Goal: Information Seeking & Learning: Check status

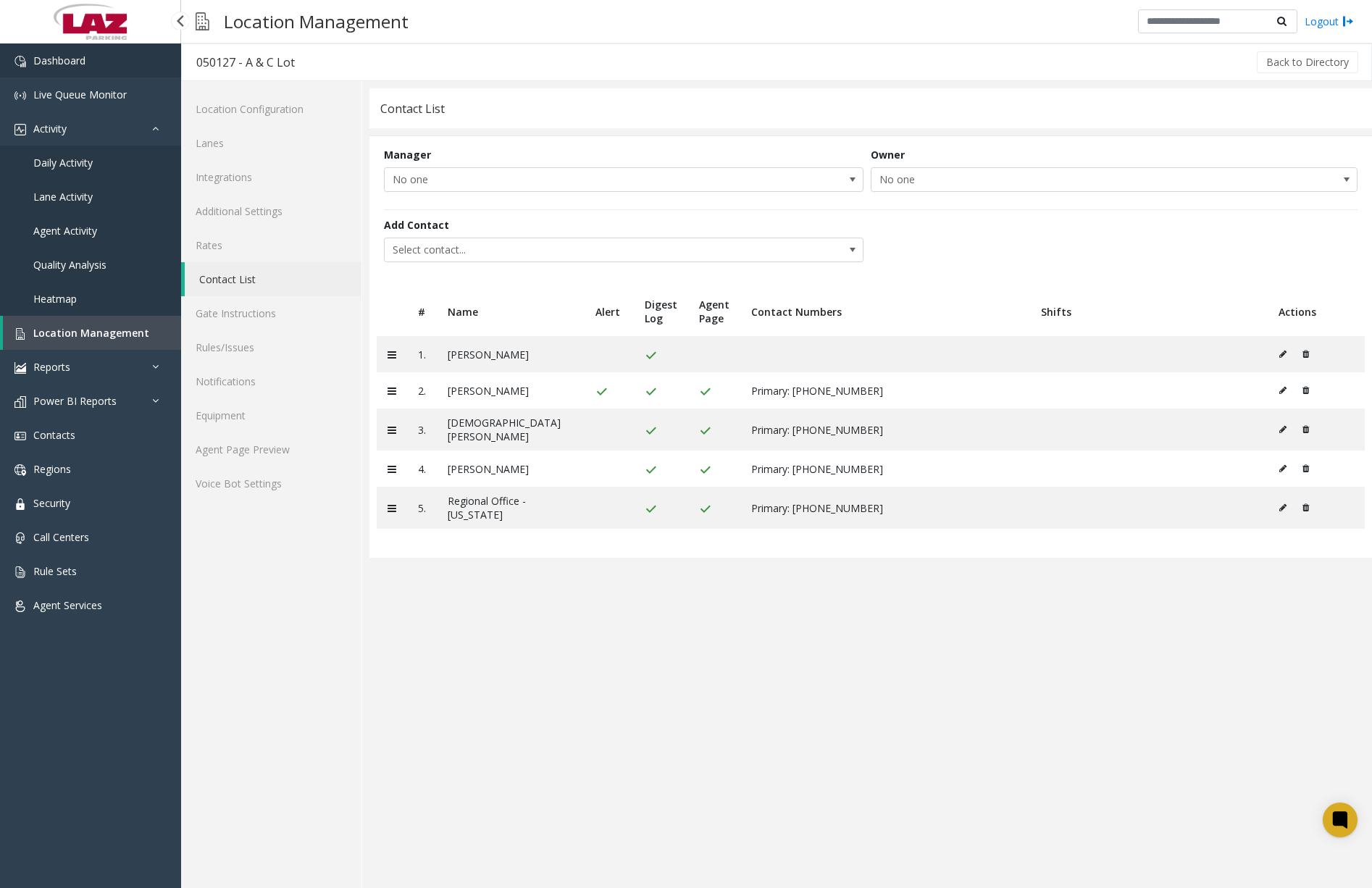
click at [95, 66] on link "Dashboard" at bounding box center [91, 60] width 181 height 34
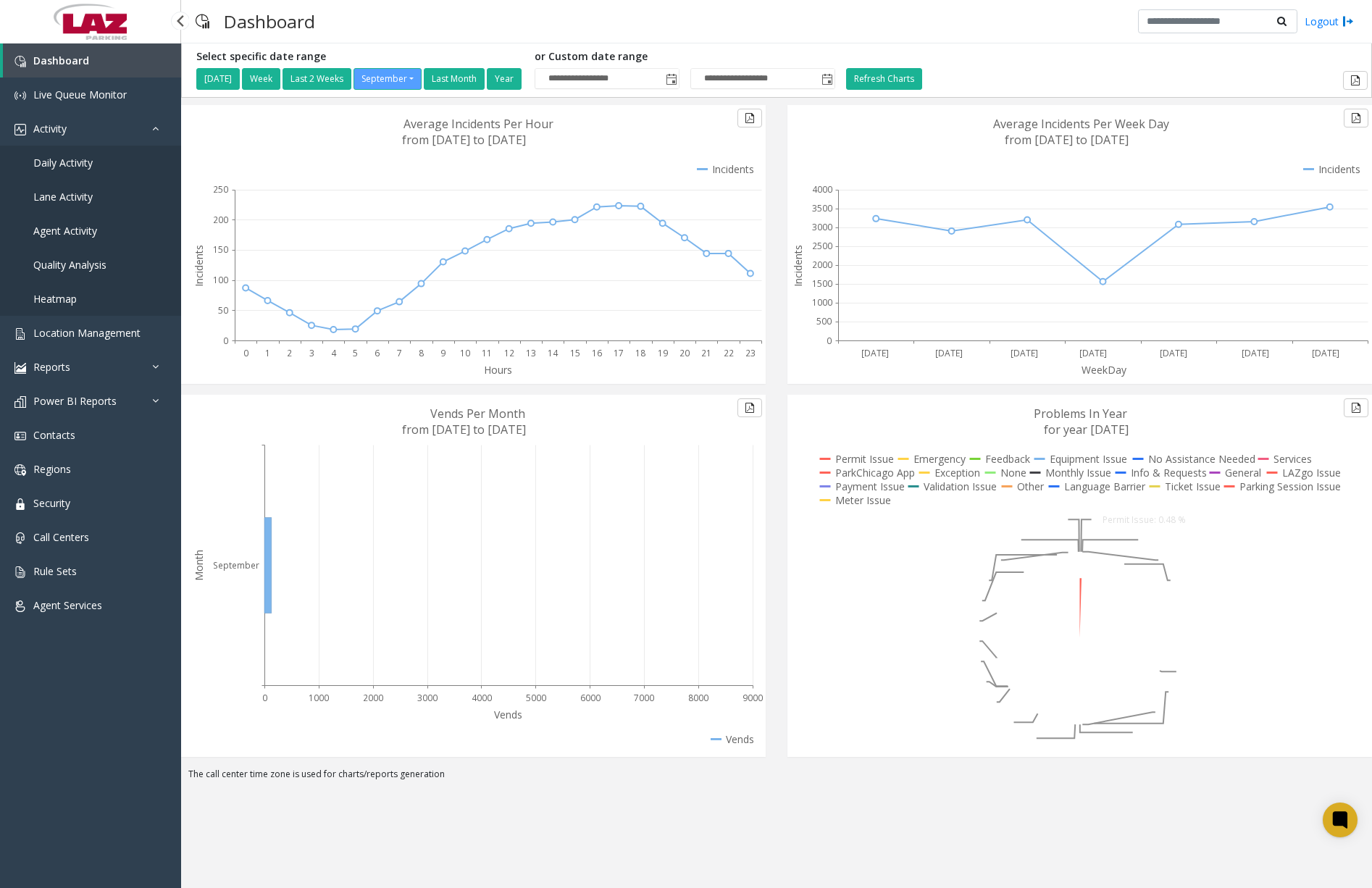
click at [82, 166] on span "Daily Activity" at bounding box center [63, 162] width 60 height 14
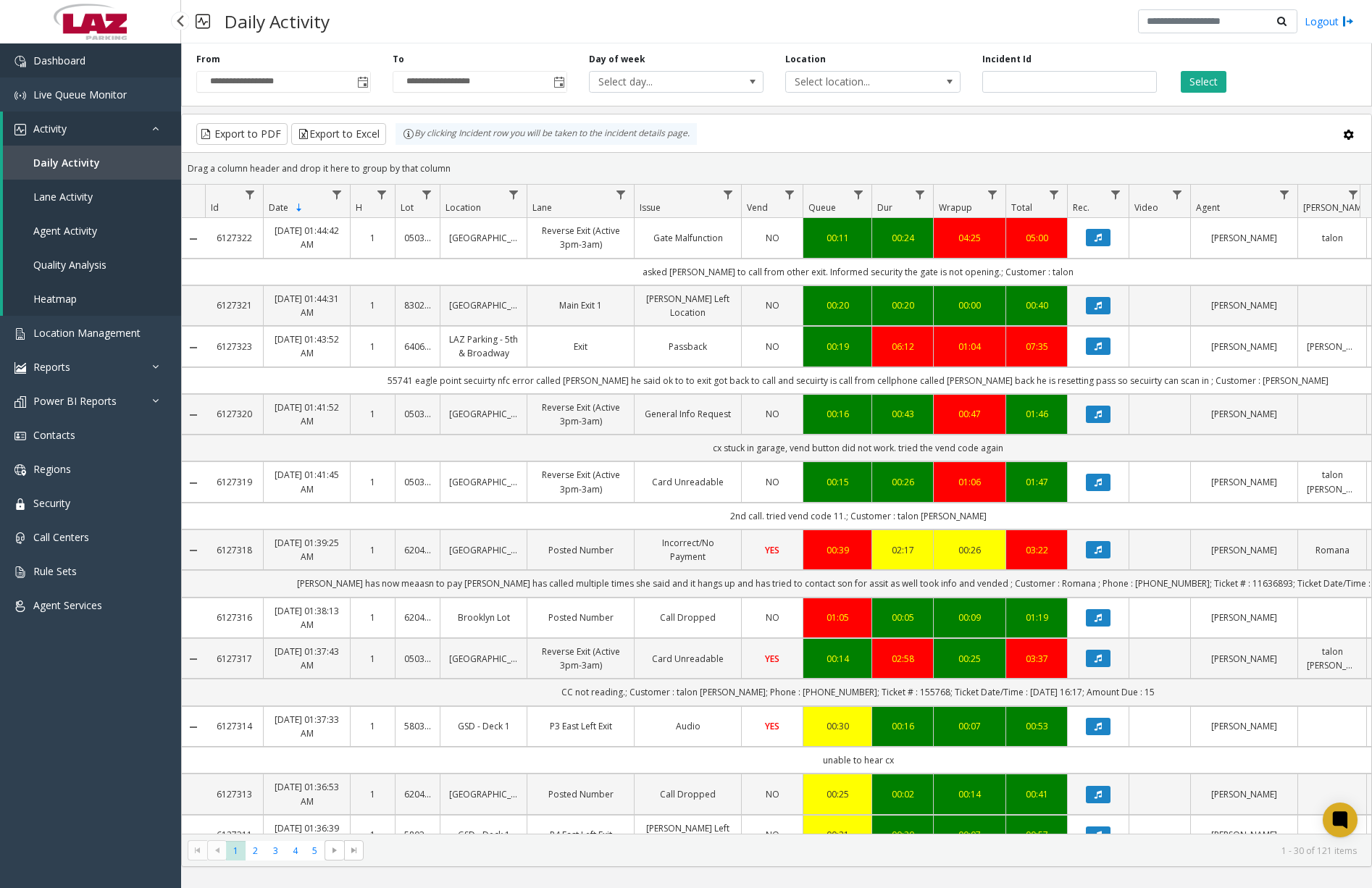
click at [135, 68] on link "Dashboard" at bounding box center [91, 60] width 181 height 34
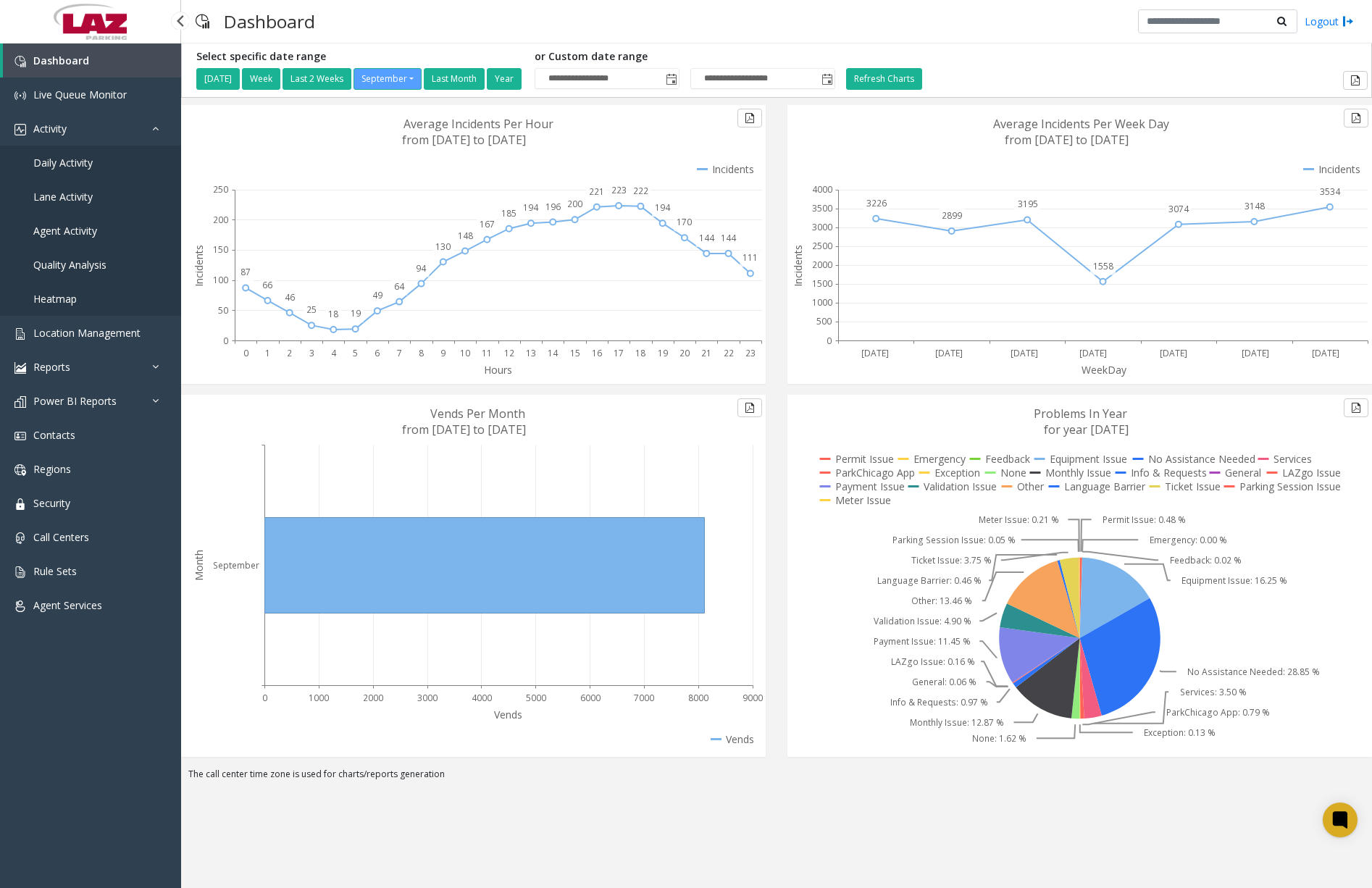
click at [65, 162] on span "Daily Activity" at bounding box center [63, 162] width 60 height 14
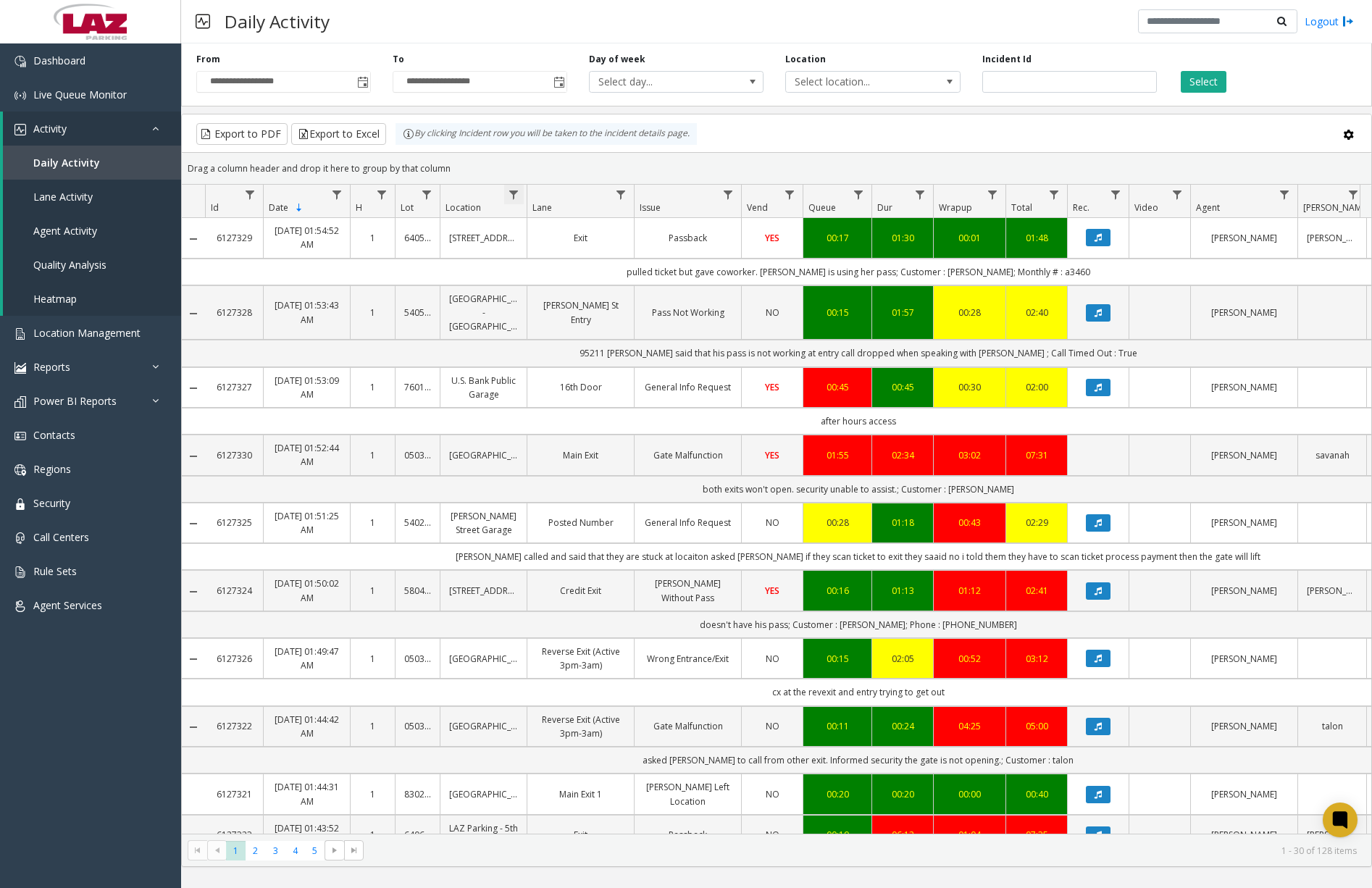
click at [518, 197] on span "Data table" at bounding box center [513, 195] width 12 height 12
click at [553, 260] on input "Location Filter" at bounding box center [576, 257] width 123 height 25
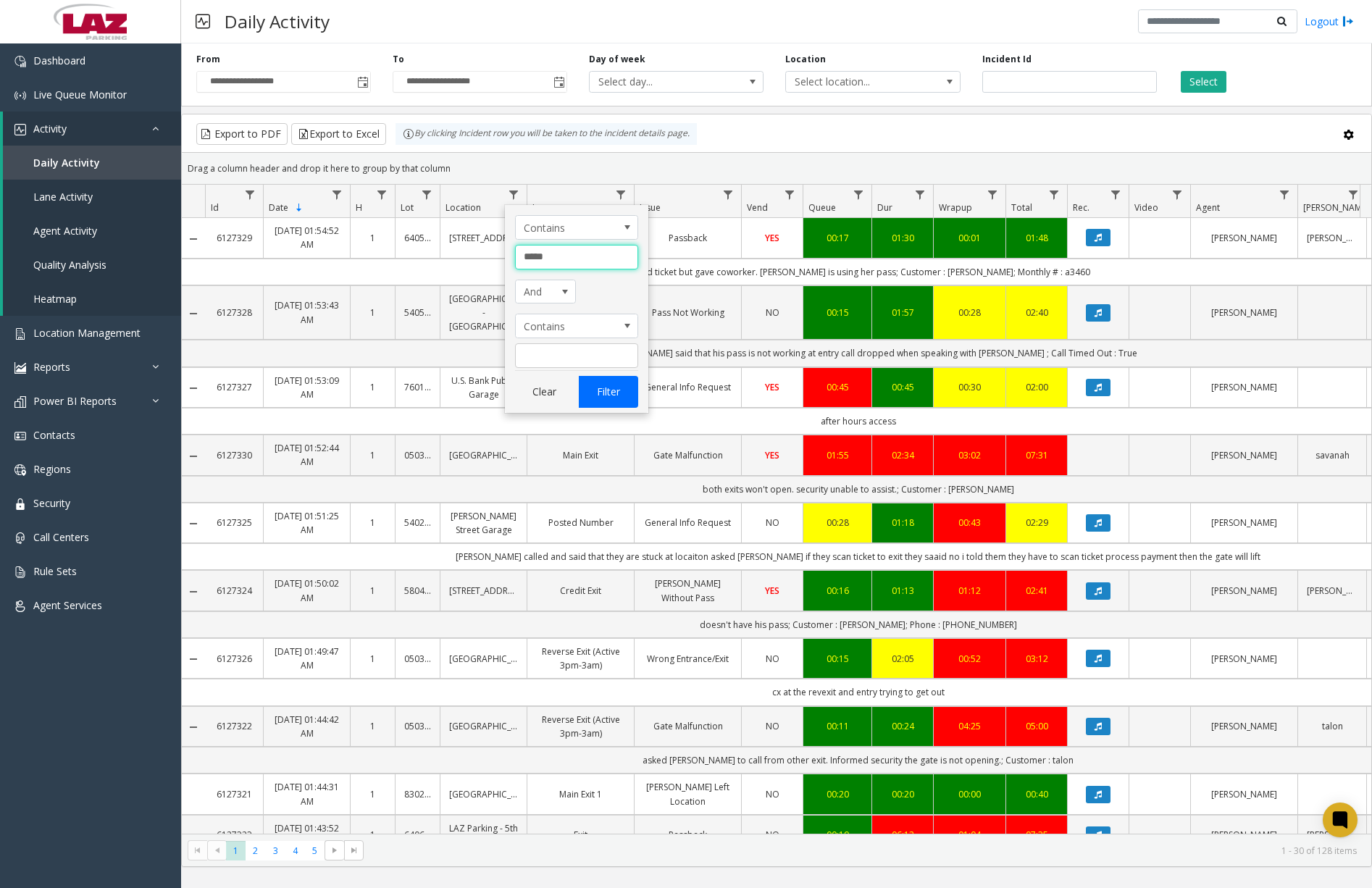
type input "*****"
click at [606, 395] on button "Filter" at bounding box center [608, 391] width 60 height 32
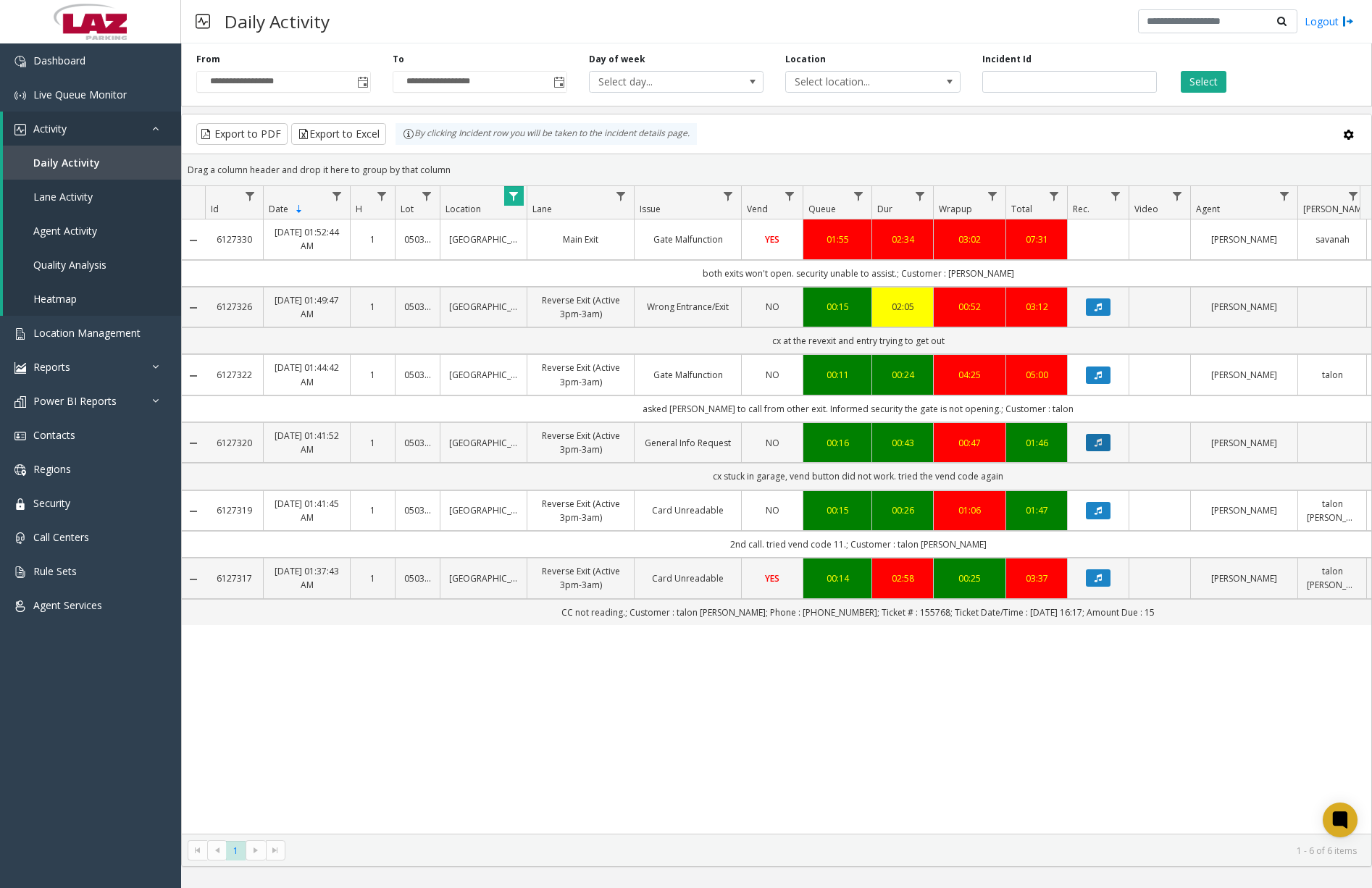
click at [1101, 447] on icon "Data table" at bounding box center [1097, 442] width 7 height 9
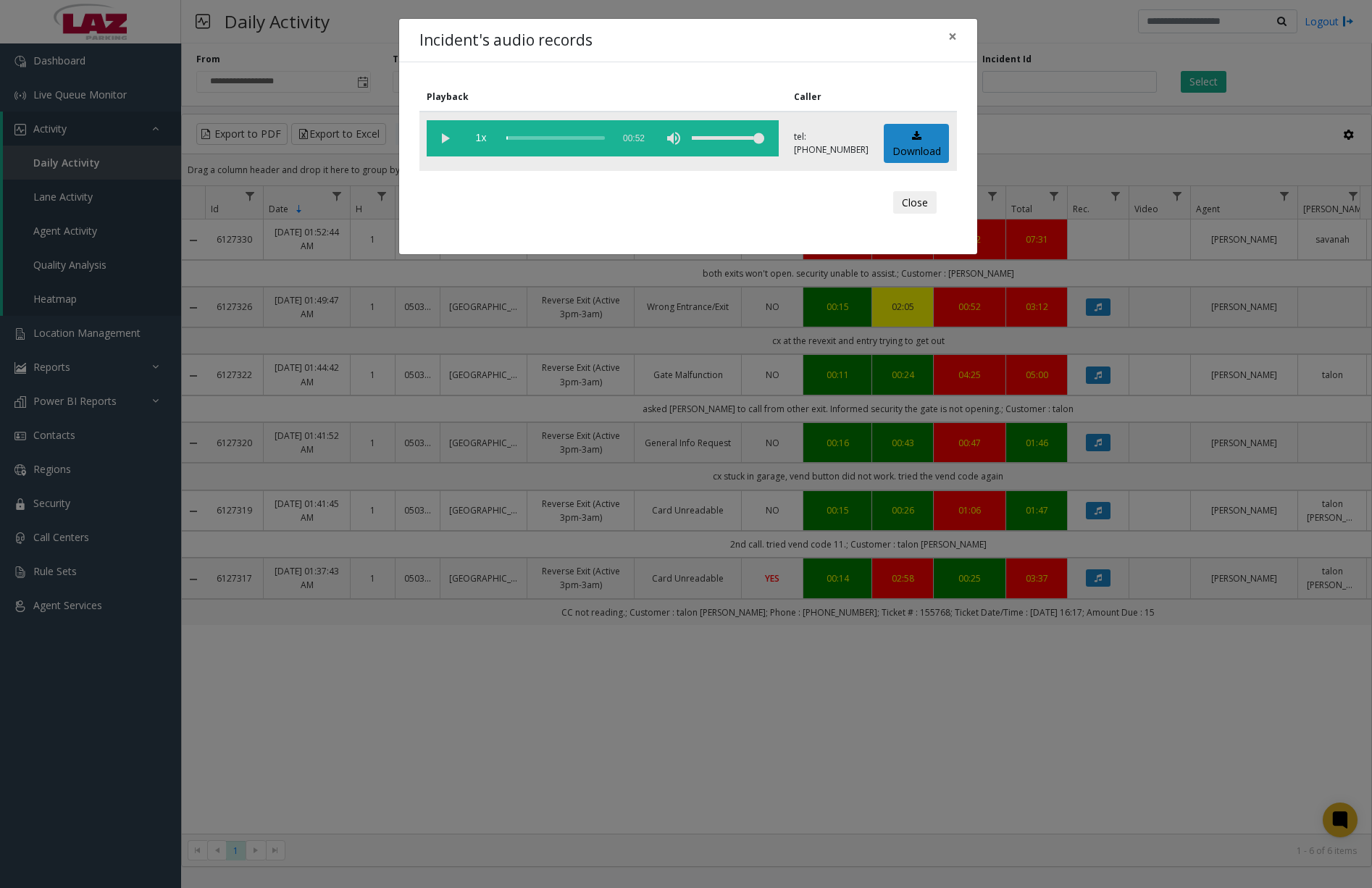
click at [445, 133] on vg-play-pause at bounding box center [445, 138] width 37 height 37
click at [515, 135] on div "scrub bar" at bounding box center [555, 138] width 99 height 37
click at [526, 137] on div "scrub bar" at bounding box center [555, 138] width 99 height 37
click at [532, 137] on div "scrub bar" at bounding box center [555, 138] width 99 height 37
click at [951, 37] on span "×" at bounding box center [953, 36] width 9 height 20
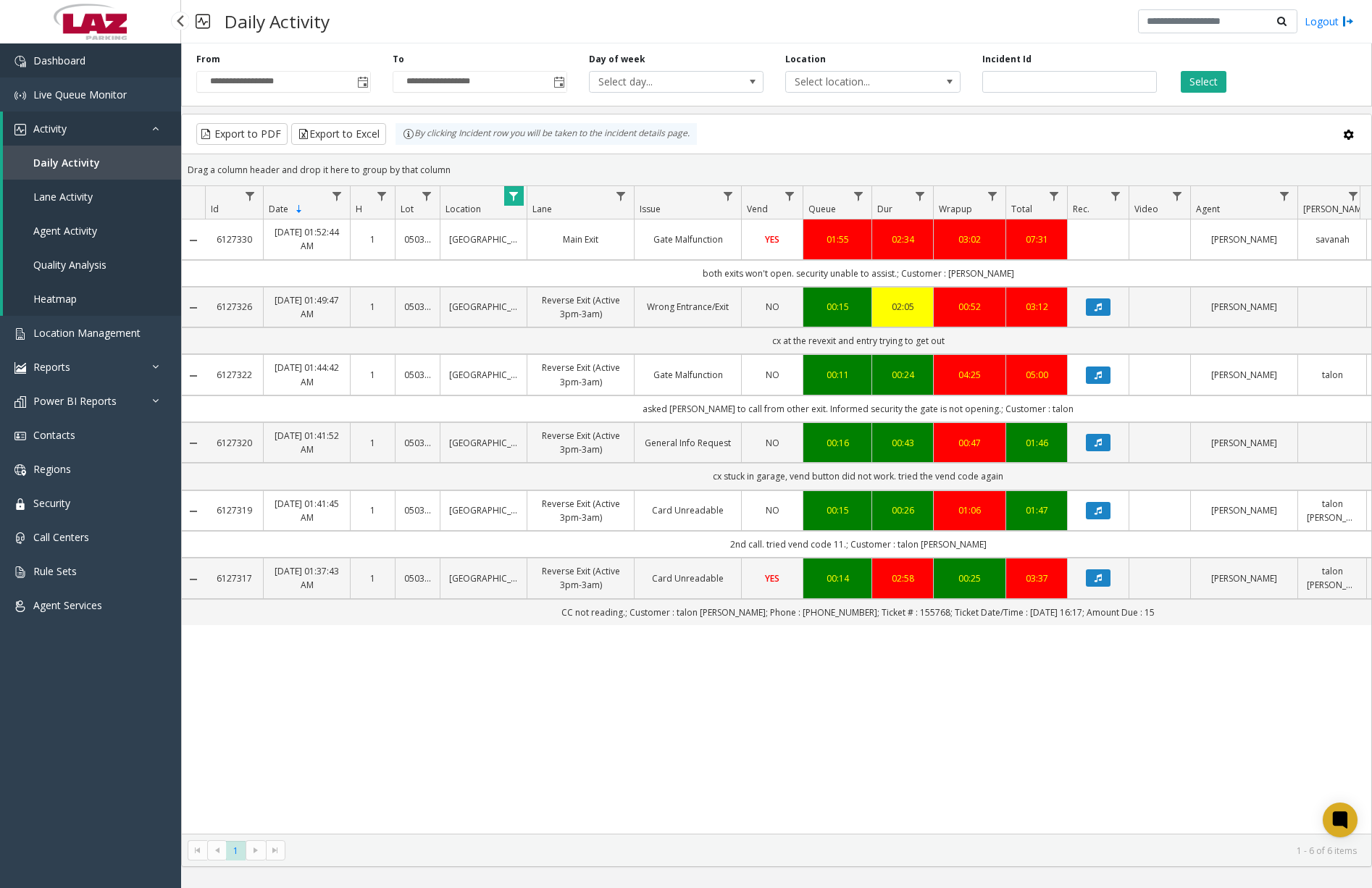
click at [93, 53] on link "Dashboard" at bounding box center [91, 60] width 181 height 34
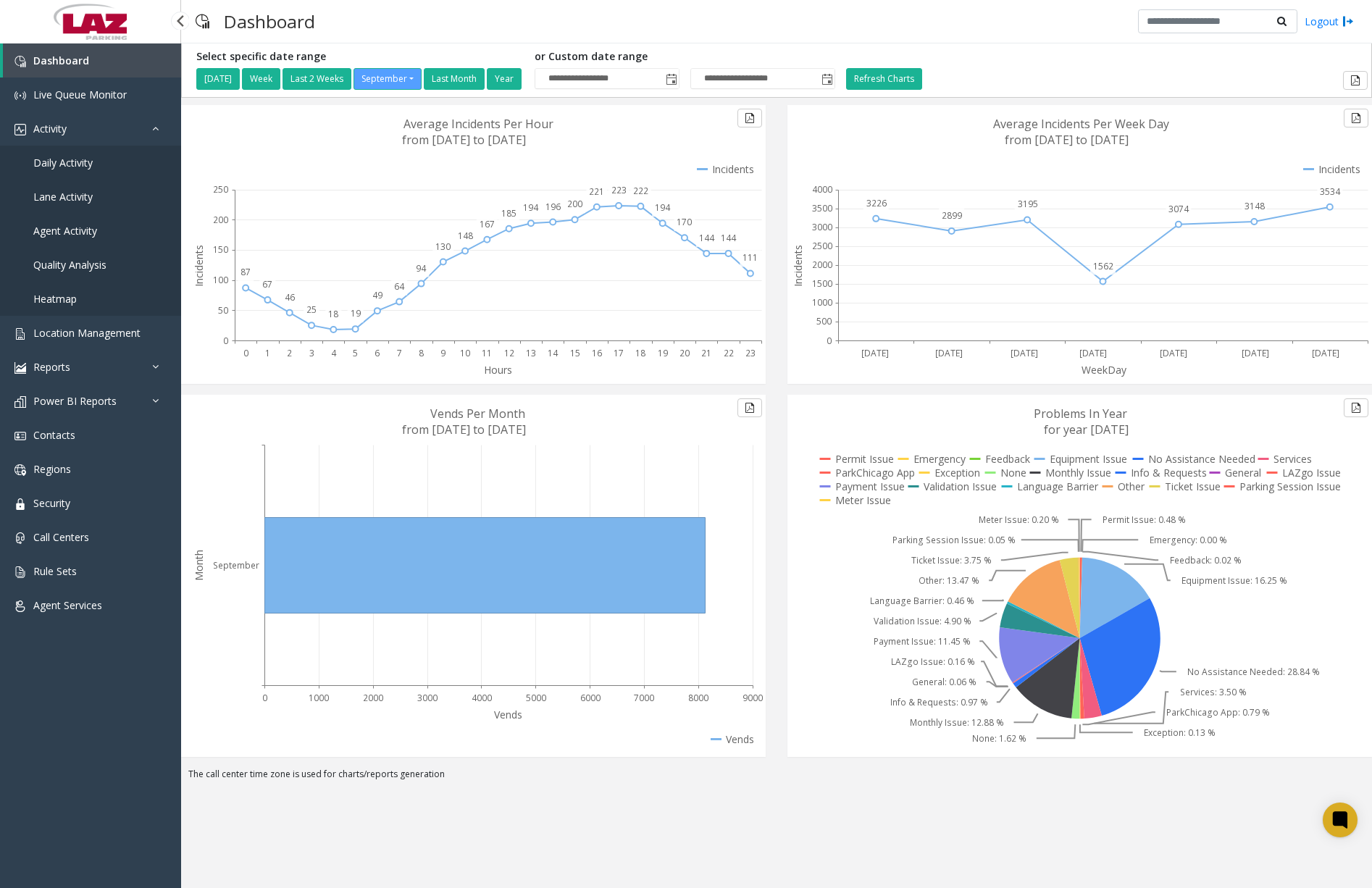
click at [61, 169] on span "Daily Activity" at bounding box center [63, 162] width 60 height 14
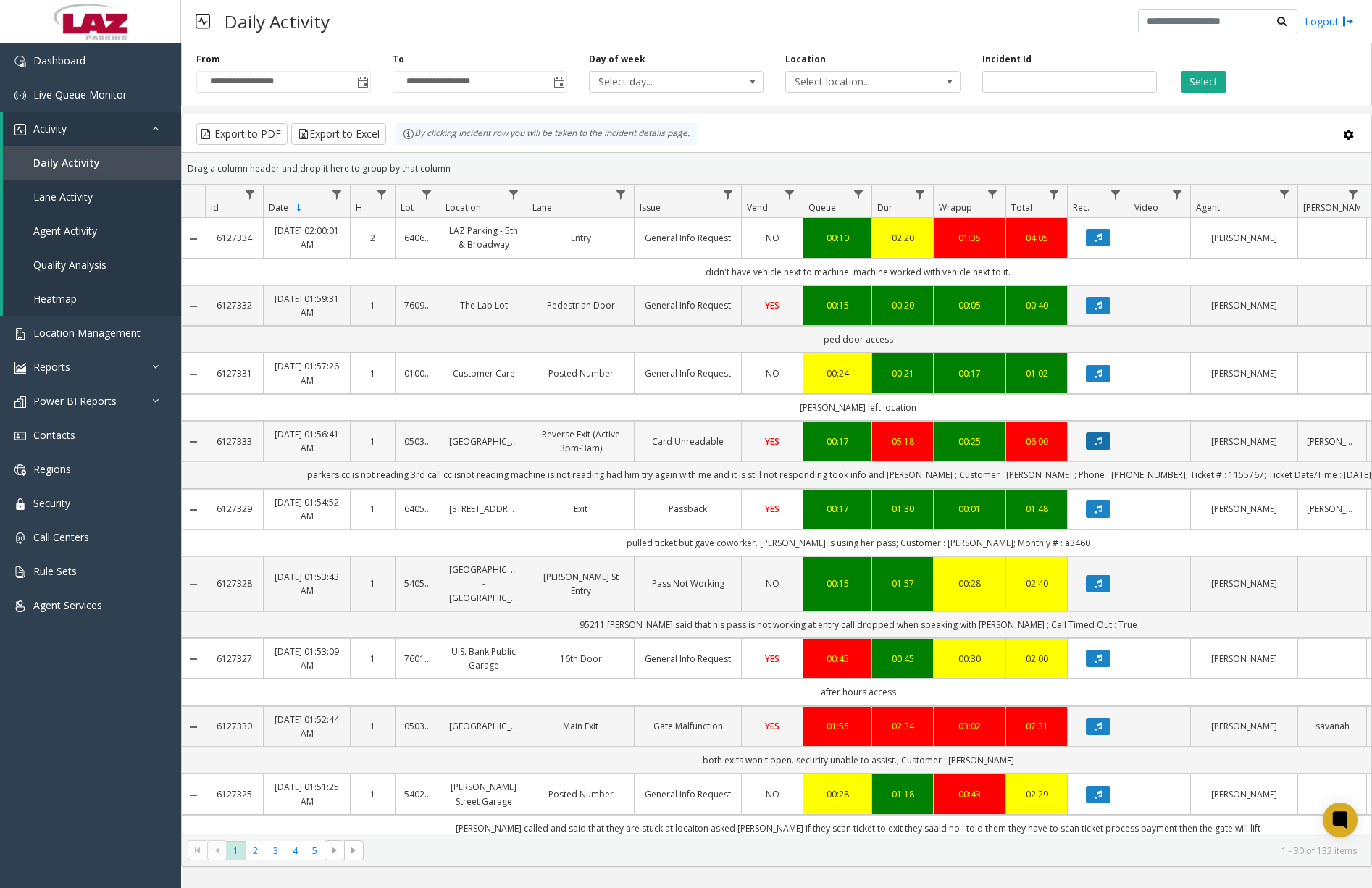
click at [1099, 439] on icon "Data table" at bounding box center [1097, 441] width 7 height 9
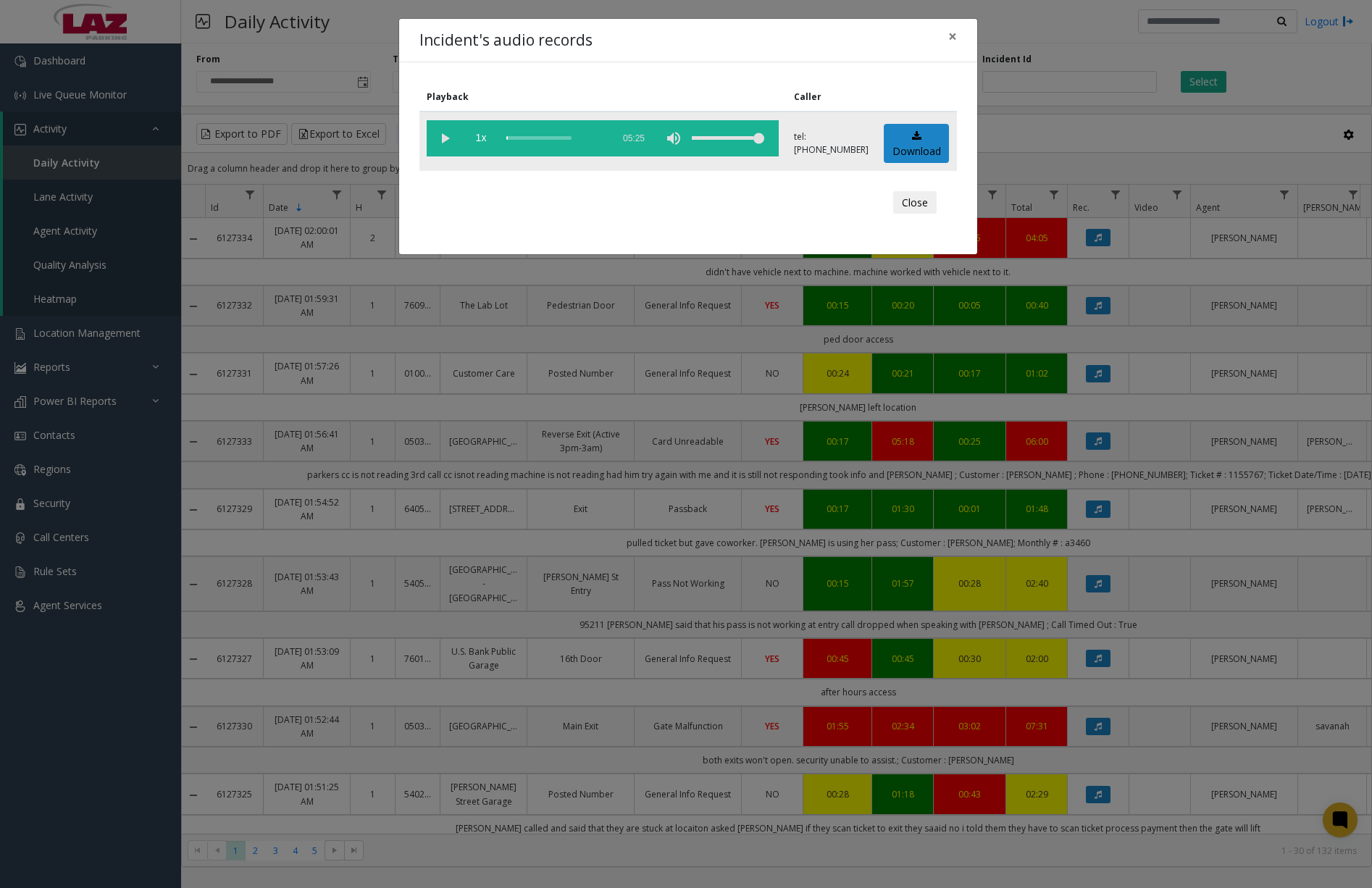
click at [446, 146] on vg-play-pause at bounding box center [445, 138] width 37 height 37
click at [510, 139] on div "scrub bar" at bounding box center [555, 138] width 99 height 37
click at [516, 138] on div "scrub bar" at bounding box center [555, 138] width 99 height 37
click at [513, 137] on div "scrub bar" at bounding box center [555, 138] width 99 height 37
click at [509, 138] on div "scrub bar" at bounding box center [555, 138] width 99 height 37
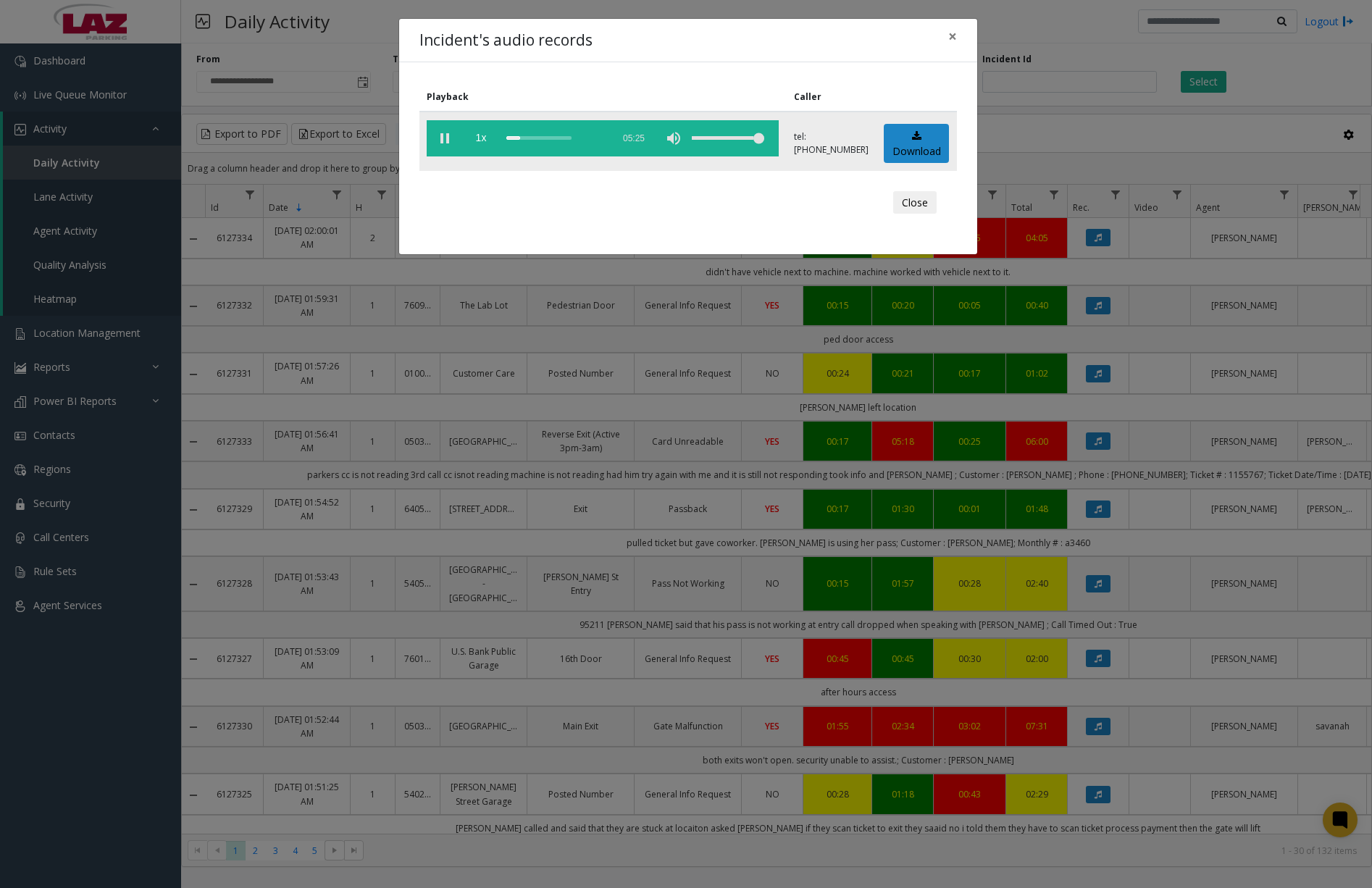
click at [448, 140] on vg-play-pause at bounding box center [445, 138] width 37 height 37
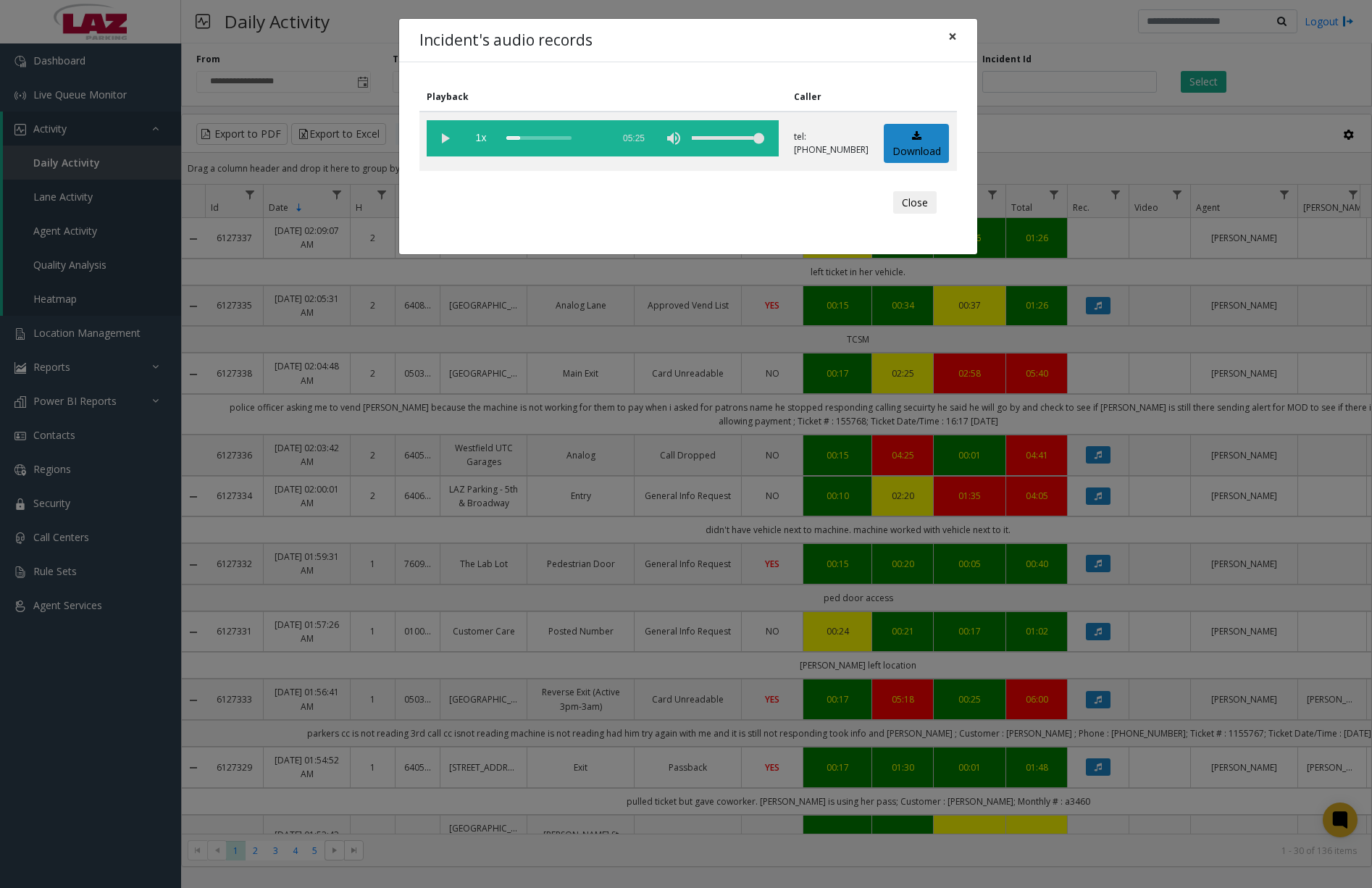
click at [950, 37] on span "×" at bounding box center [953, 36] width 9 height 20
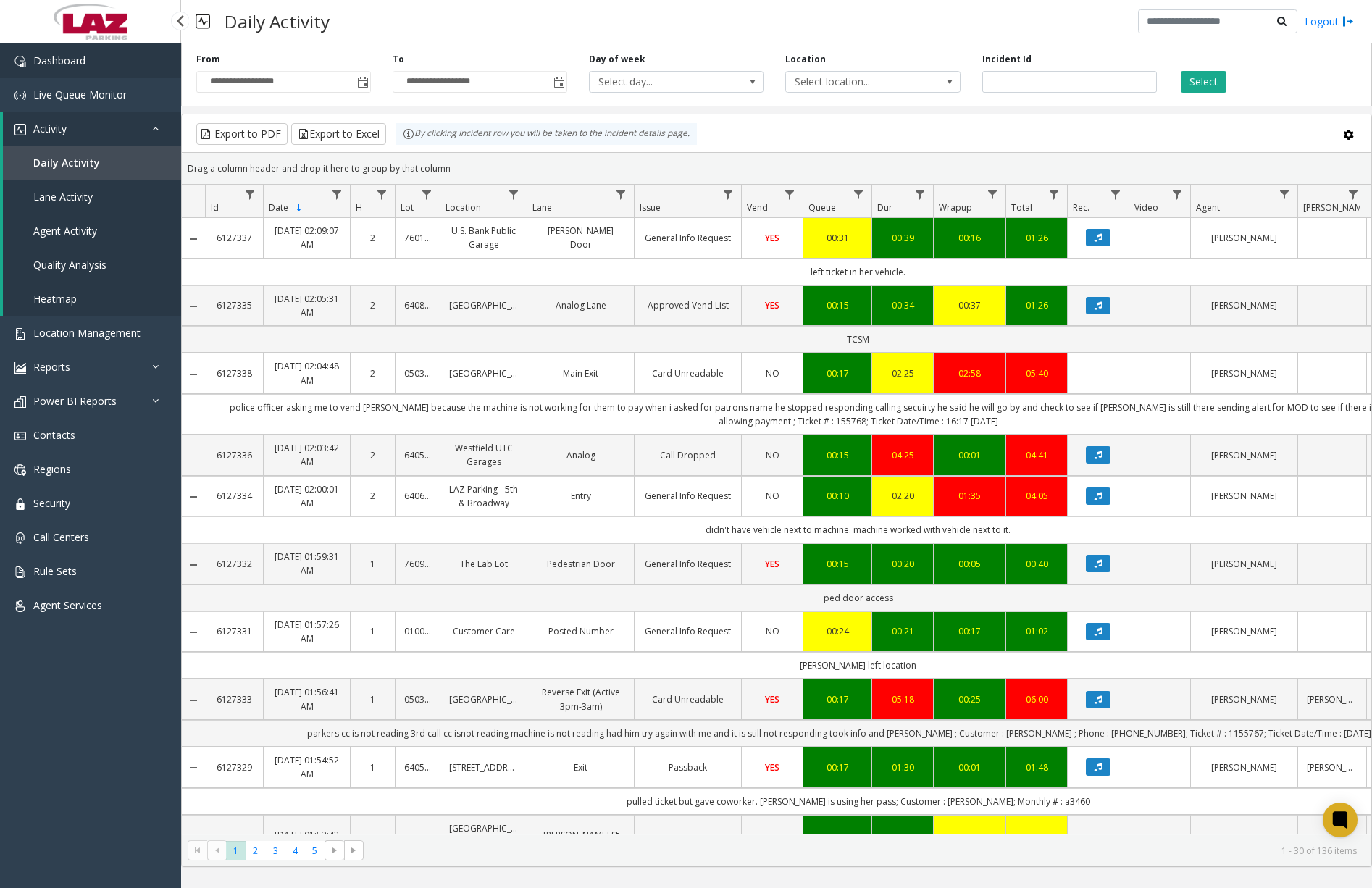
click at [122, 58] on link "Dashboard" at bounding box center [91, 60] width 181 height 34
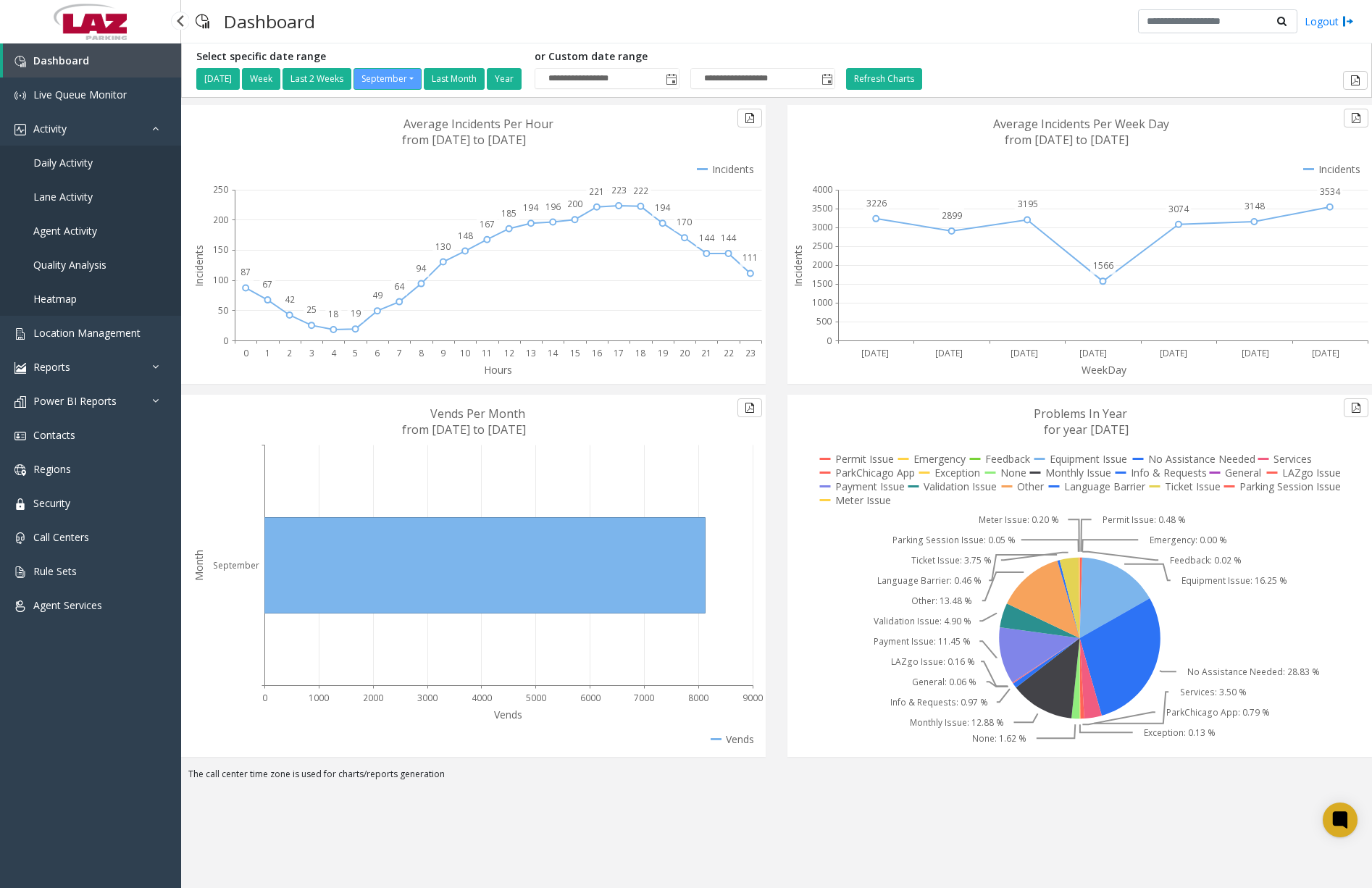
click at [88, 170] on link "Daily Activity" at bounding box center [91, 162] width 181 height 34
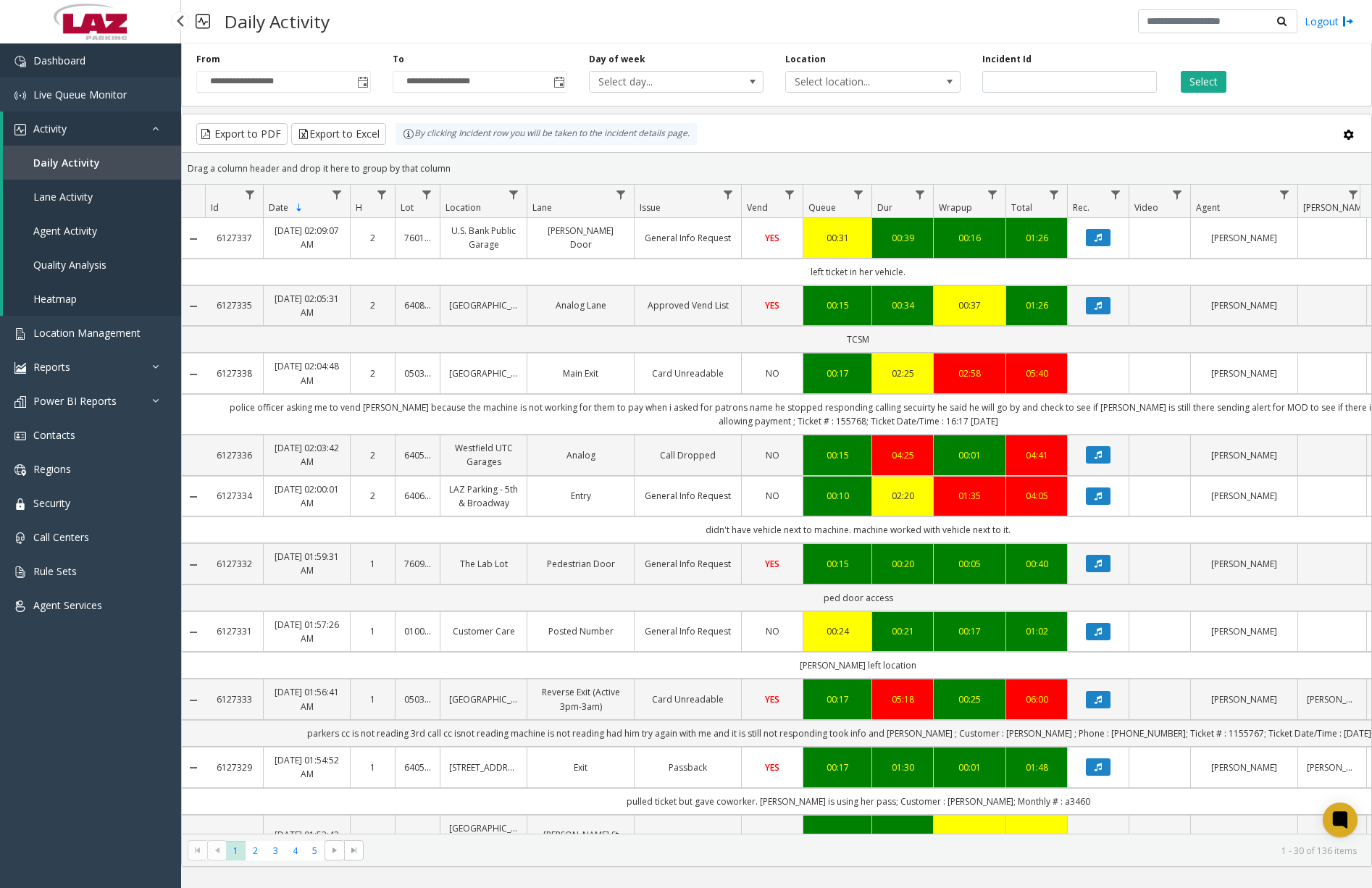
click at [99, 56] on link "Dashboard" at bounding box center [91, 60] width 181 height 34
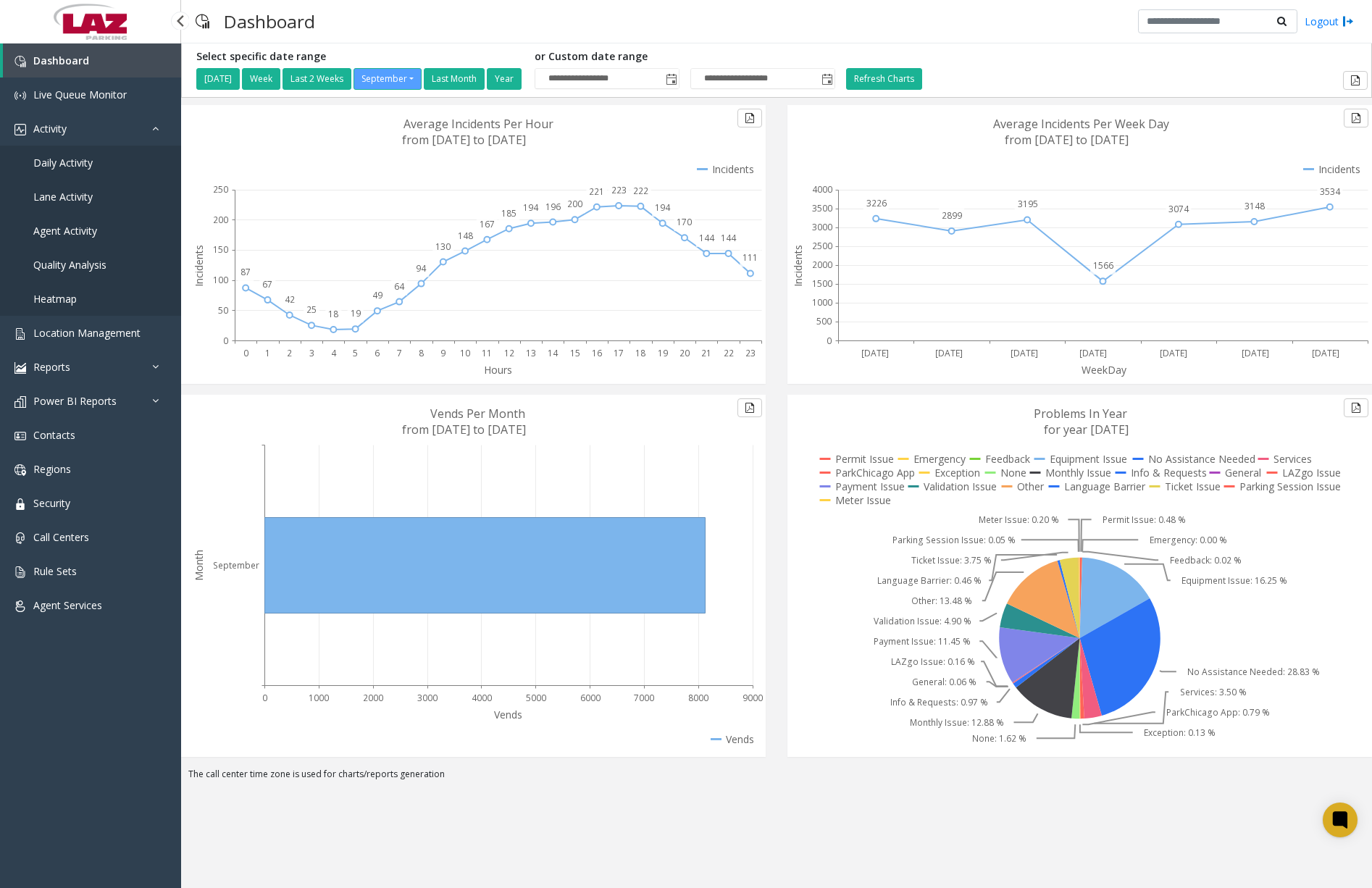
click at [84, 169] on link "Daily Activity" at bounding box center [91, 162] width 181 height 34
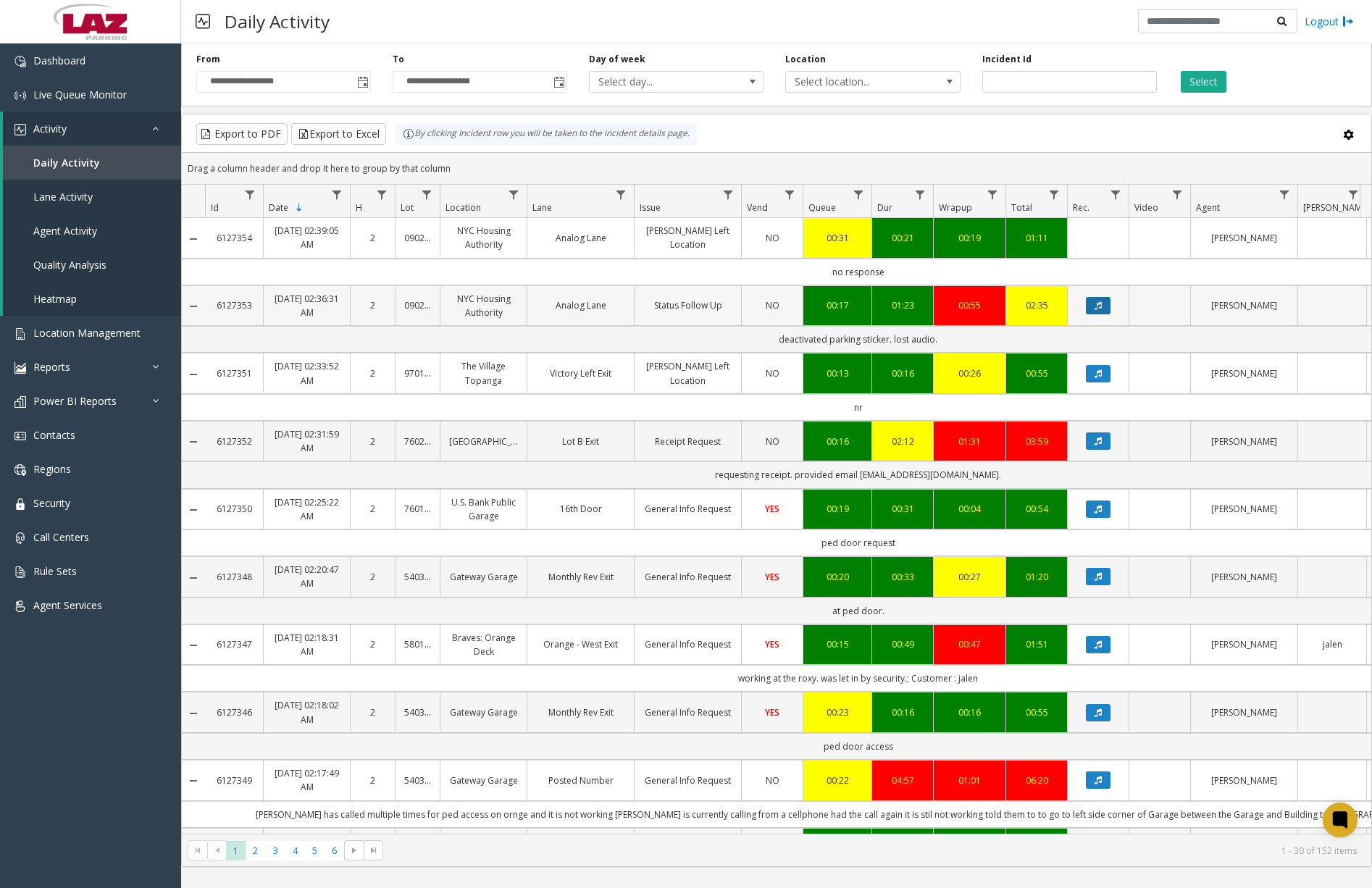
click at [1097, 307] on icon "Data table" at bounding box center [1097, 306] width 7 height 9
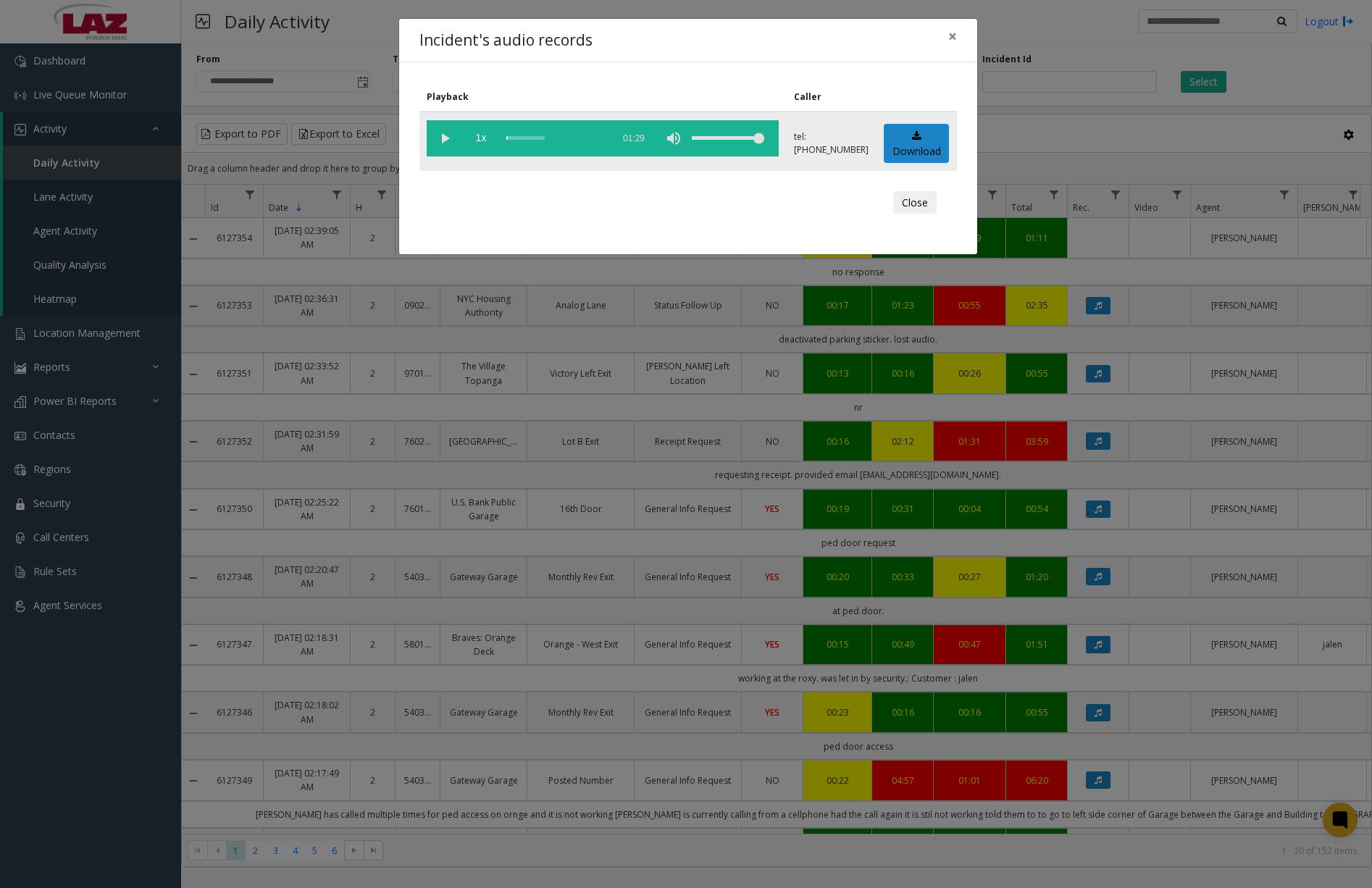
click at [438, 138] on vg-play-pause at bounding box center [445, 138] width 37 height 37
click at [513, 138] on div "scrub bar" at bounding box center [555, 138] width 99 height 37
click at [528, 138] on div "scrub bar" at bounding box center [555, 138] width 99 height 37
click at [537, 138] on div "scrub bar" at bounding box center [555, 138] width 99 height 37
click at [546, 138] on div "scrub bar" at bounding box center [555, 138] width 99 height 37
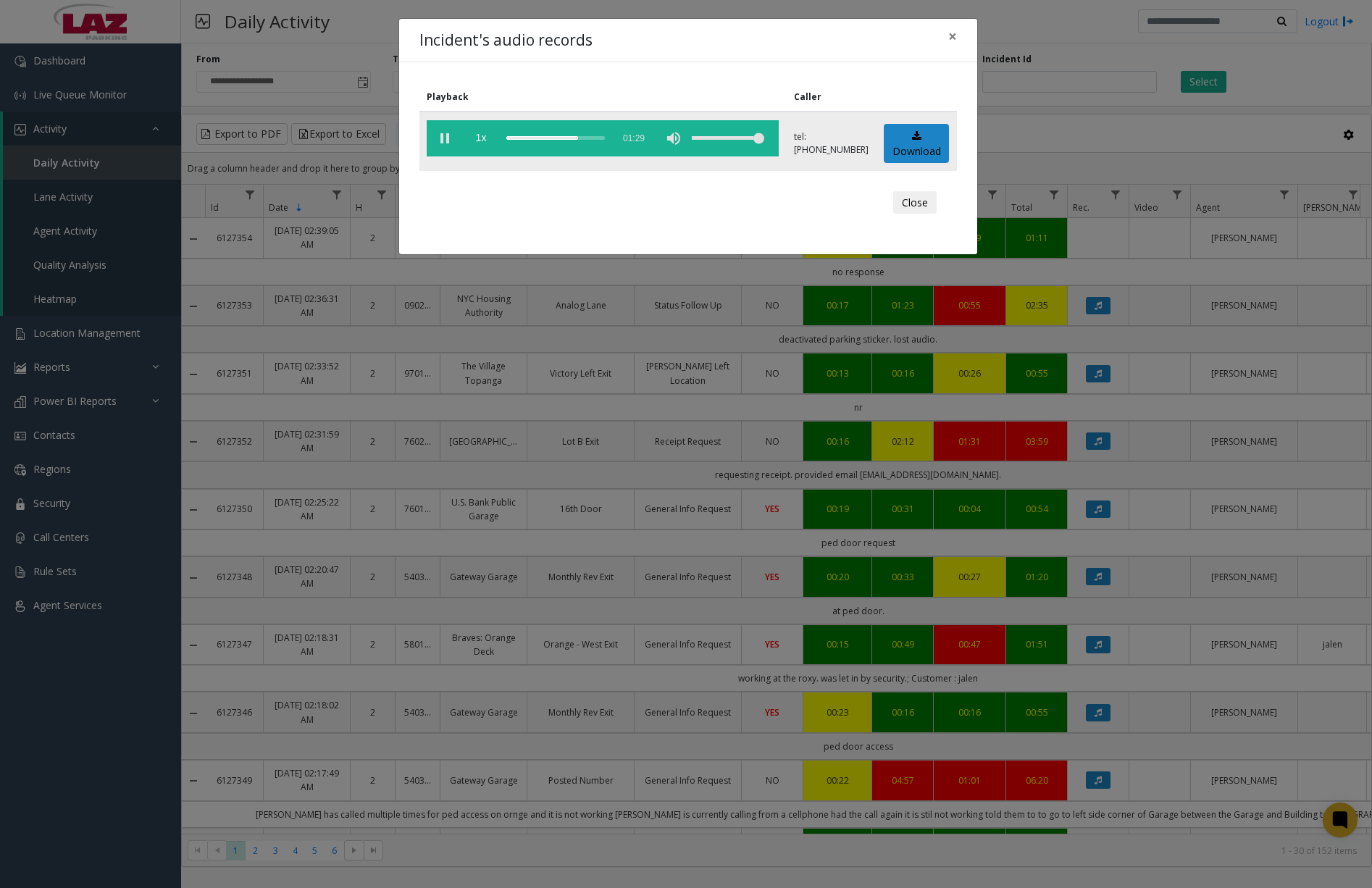
click at [531, 138] on div "scrub bar" at bounding box center [555, 138] width 99 height 37
click at [539, 138] on div "scrub bar" at bounding box center [555, 138] width 99 height 37
click at [554, 138] on div "scrub bar" at bounding box center [555, 138] width 99 height 37
click at [567, 138] on div "scrub bar" at bounding box center [555, 138] width 99 height 37
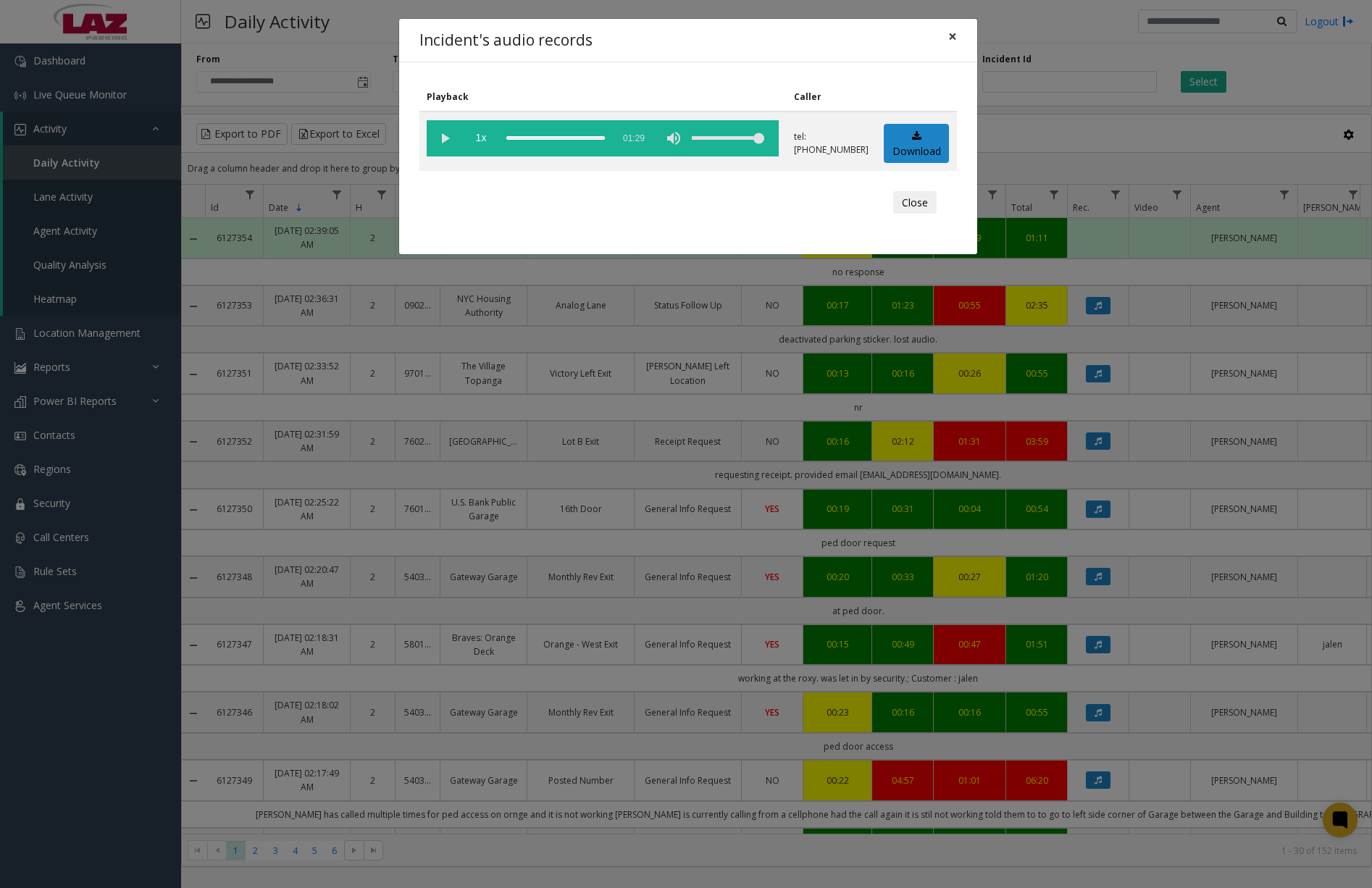
click at [957, 37] on button "×" at bounding box center [953, 37] width 29 height 36
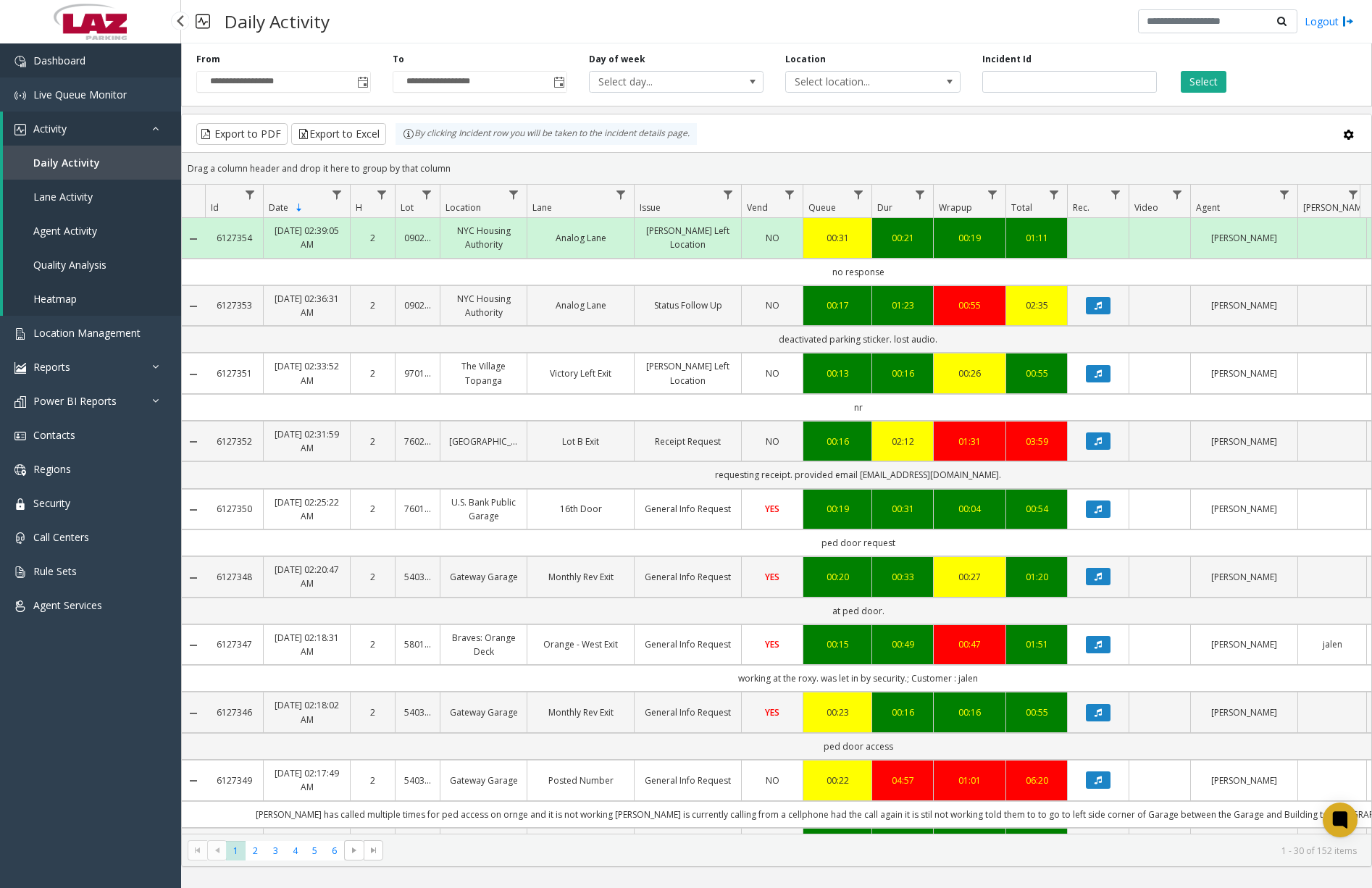
click at [101, 62] on link "Dashboard" at bounding box center [91, 60] width 181 height 34
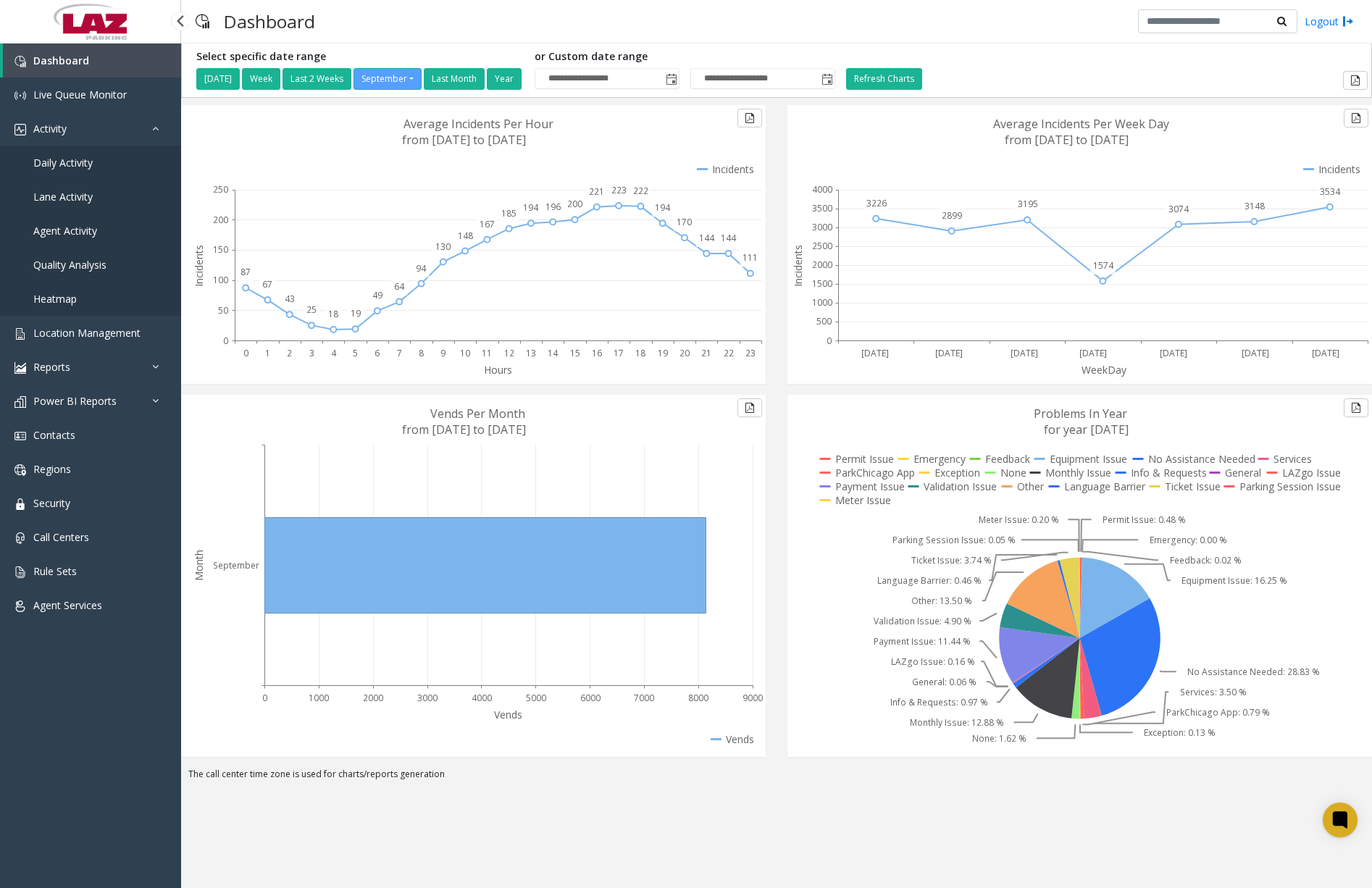
click at [83, 163] on span "Daily Activity" at bounding box center [63, 162] width 60 height 14
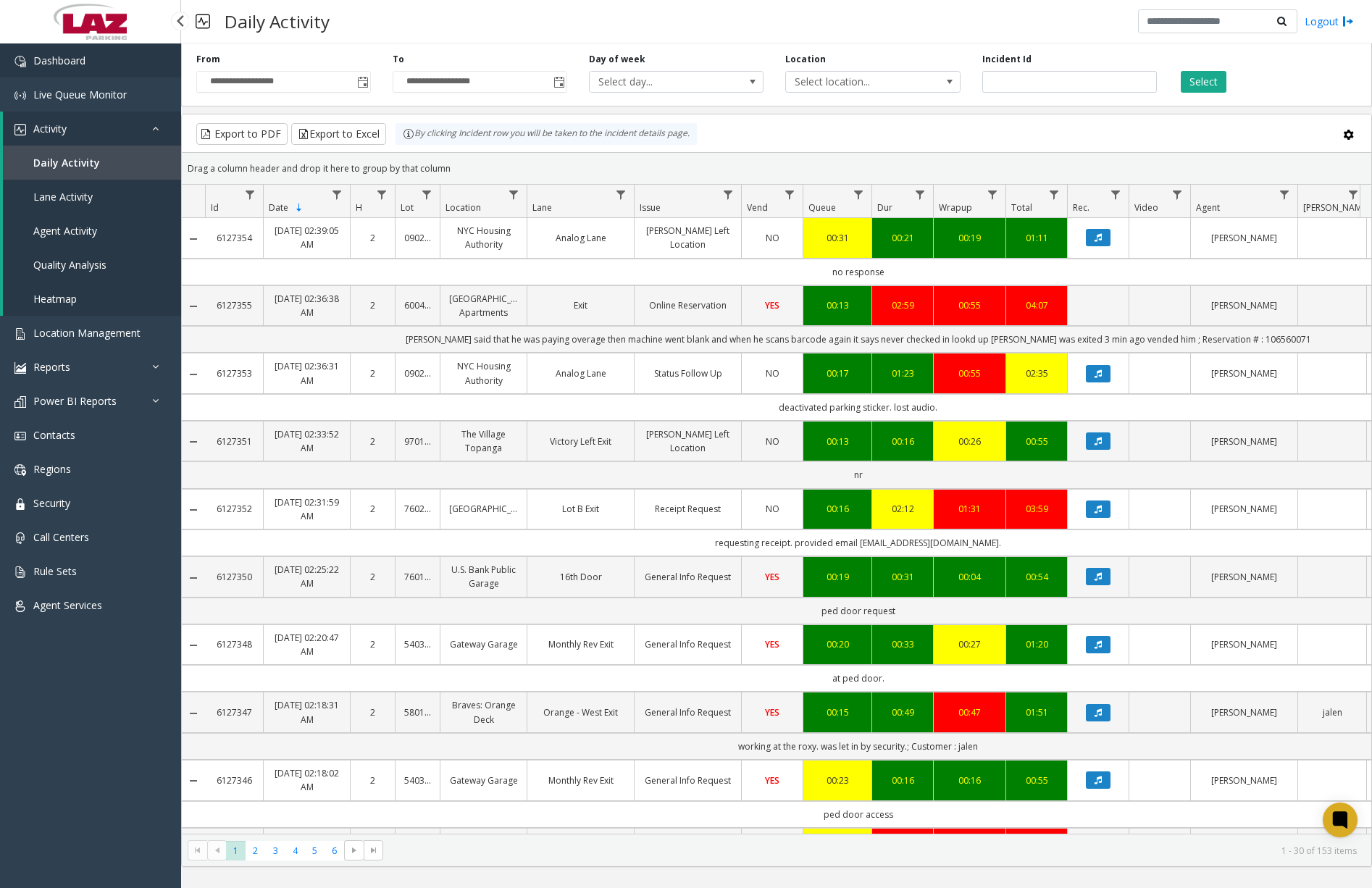
click at [93, 60] on link "Dashboard" at bounding box center [91, 60] width 181 height 34
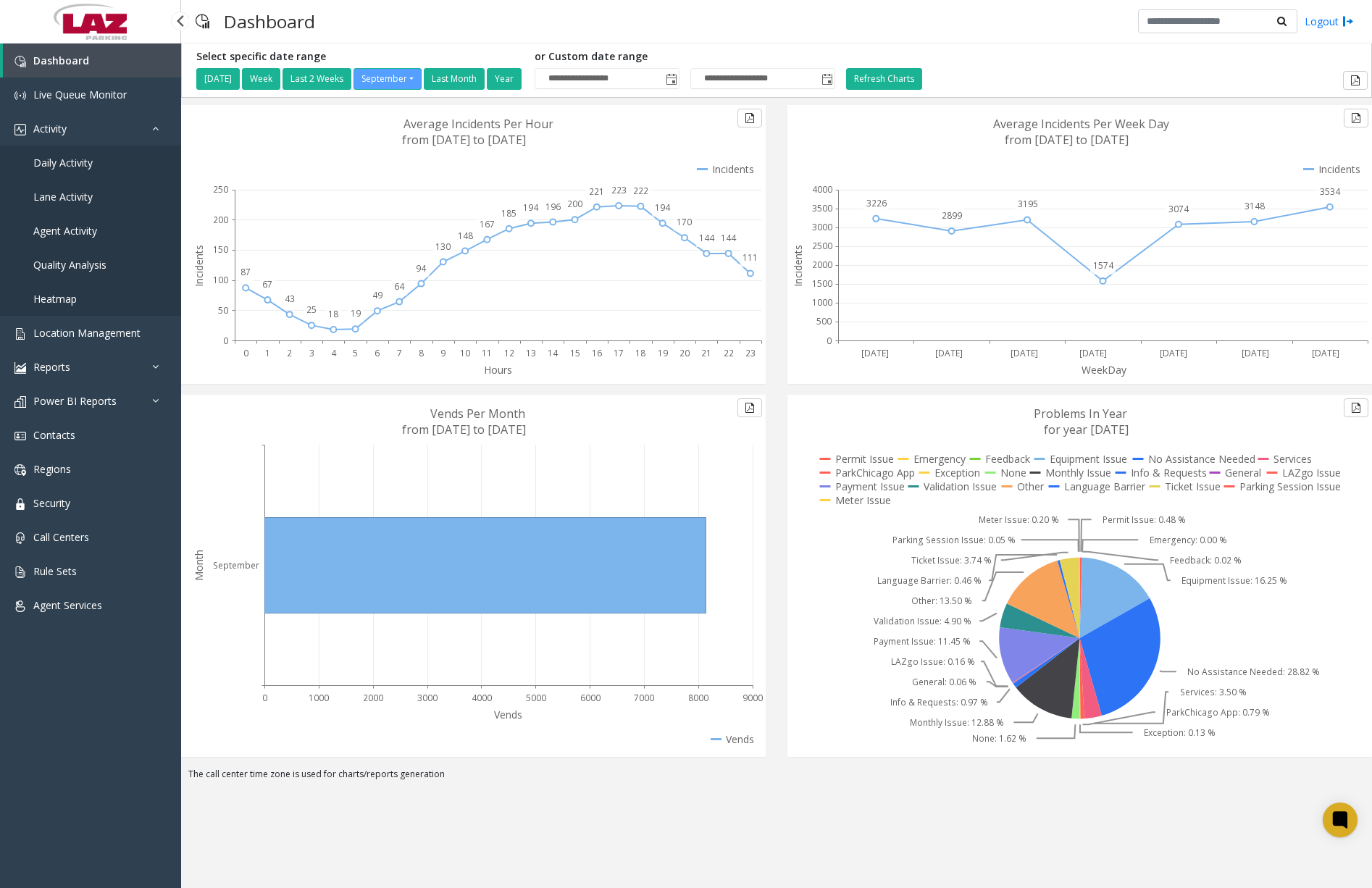
click at [80, 159] on span "Daily Activity" at bounding box center [63, 162] width 60 height 14
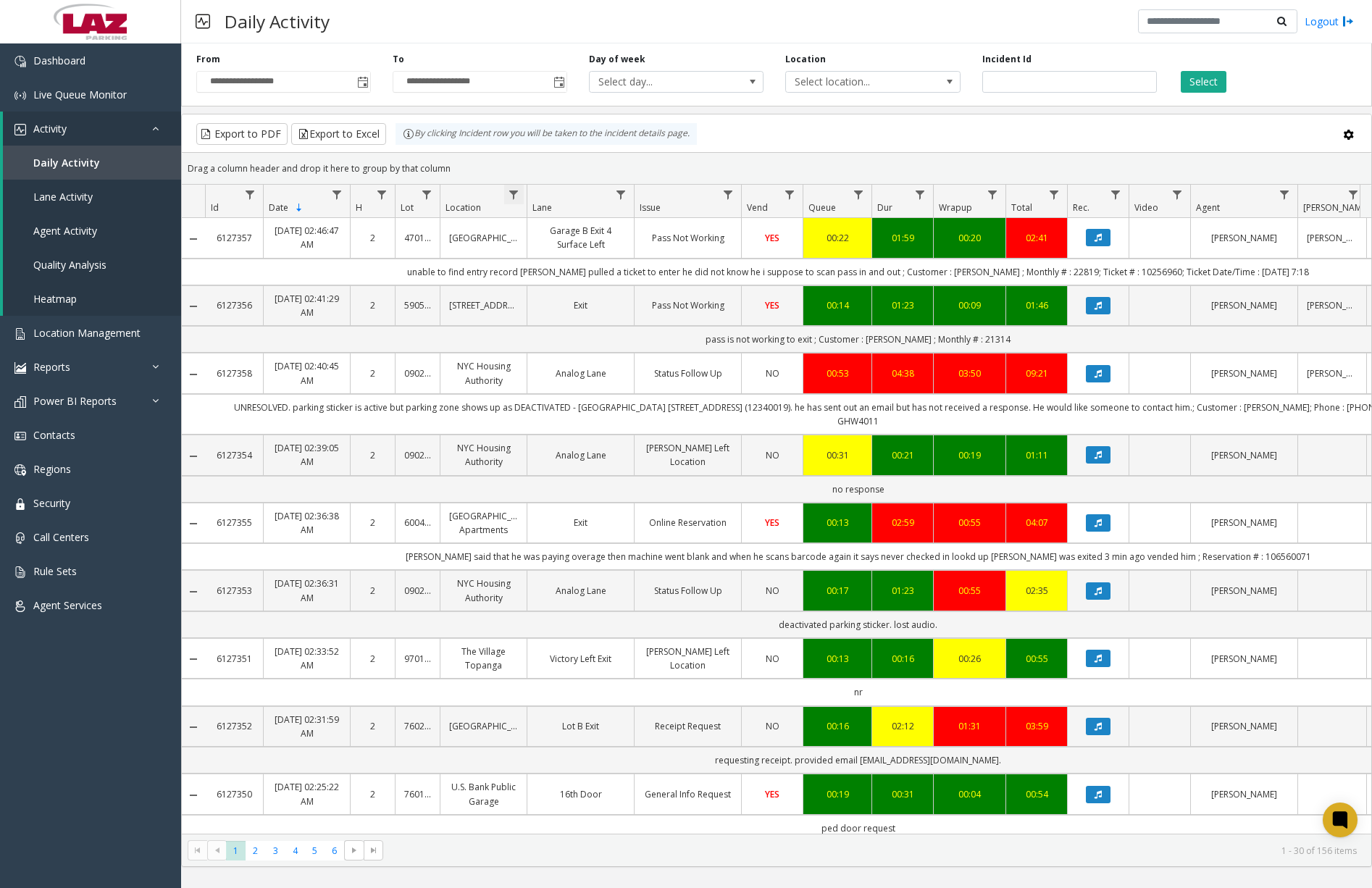
click at [517, 193] on span "Data table" at bounding box center [513, 195] width 12 height 12
click at [552, 245] on input "Location Filter" at bounding box center [576, 257] width 123 height 25
type input "*******"
click at [612, 395] on button "Filter" at bounding box center [608, 391] width 60 height 32
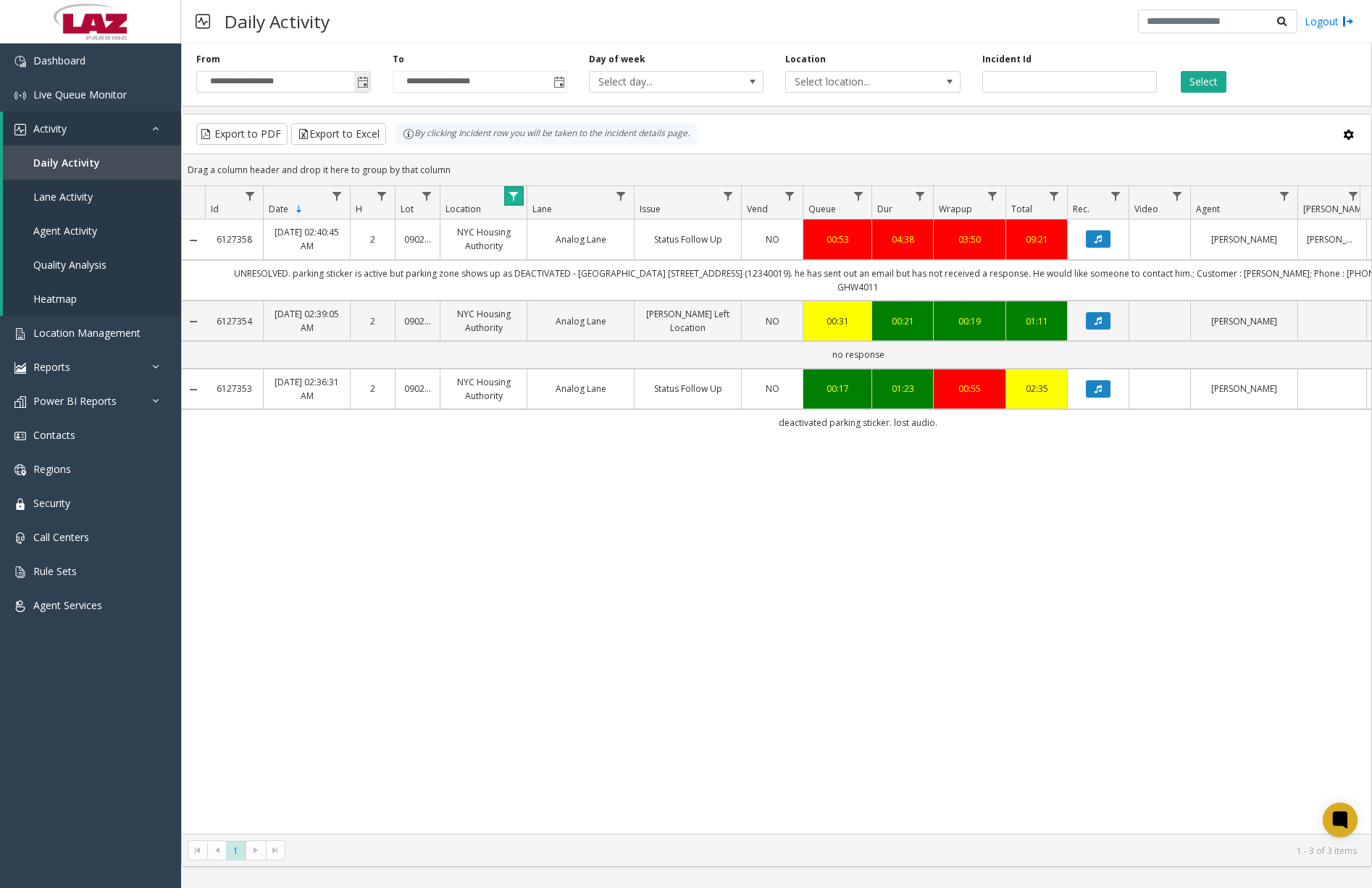
click at [360, 88] on span "Toggle popup" at bounding box center [363, 82] width 12 height 12
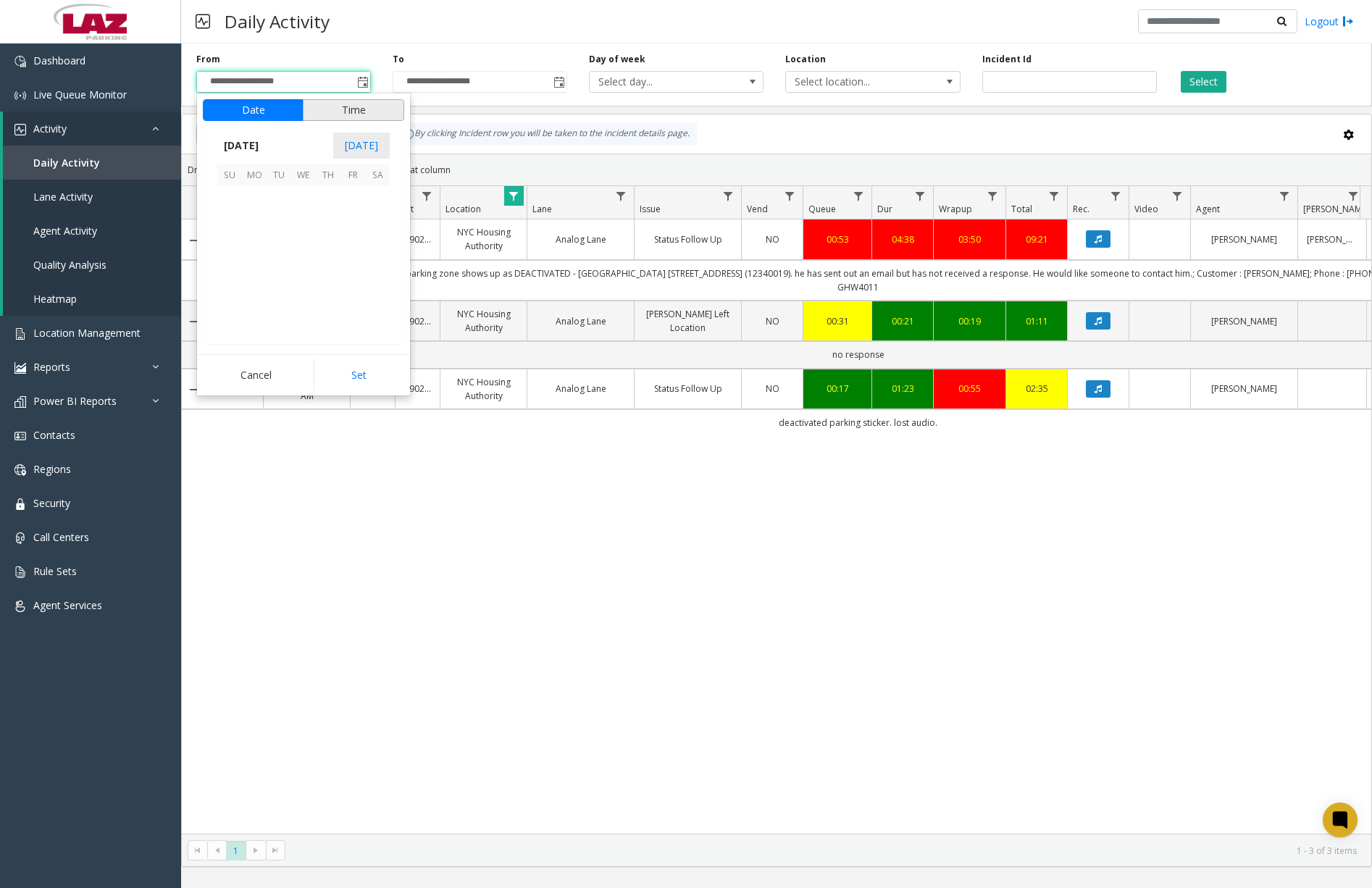
scroll to position [259952, 0]
click at [252, 190] on span "1" at bounding box center [254, 198] width 25 height 25
click at [236, 251] on span "12" at bounding box center [238, 251] width 12 height 14
click at [298, 250] on li "00" at bounding box center [311, 251] width 51 height 21
click at [311, 251] on span "00" at bounding box center [310, 251] width 12 height 14
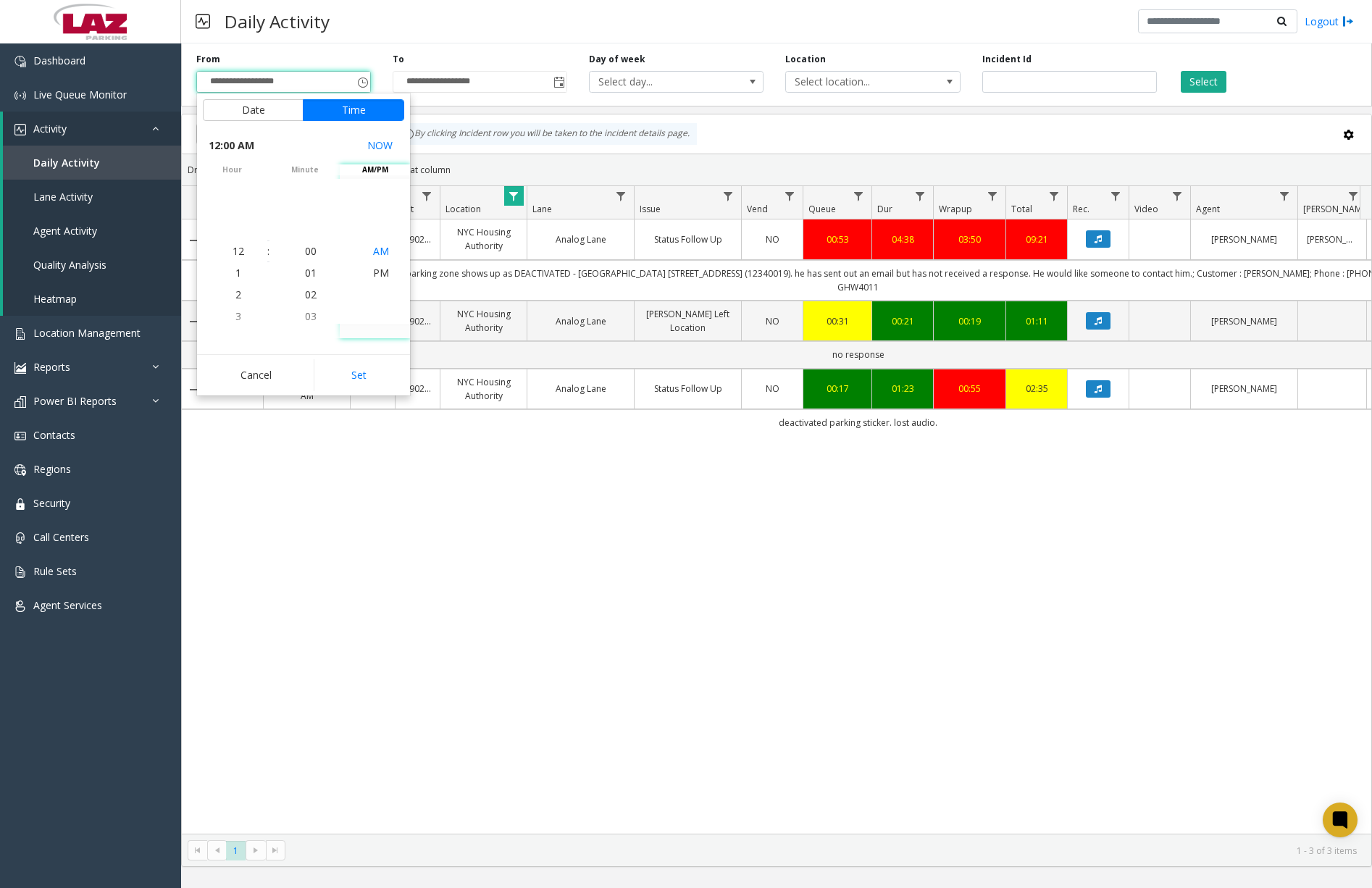
click at [367, 253] on li "AM" at bounding box center [381, 251] width 51 height 21
click at [373, 253] on span "AM" at bounding box center [381, 251] width 16 height 14
click at [370, 380] on button "Set" at bounding box center [359, 375] width 92 height 32
type input "**********"
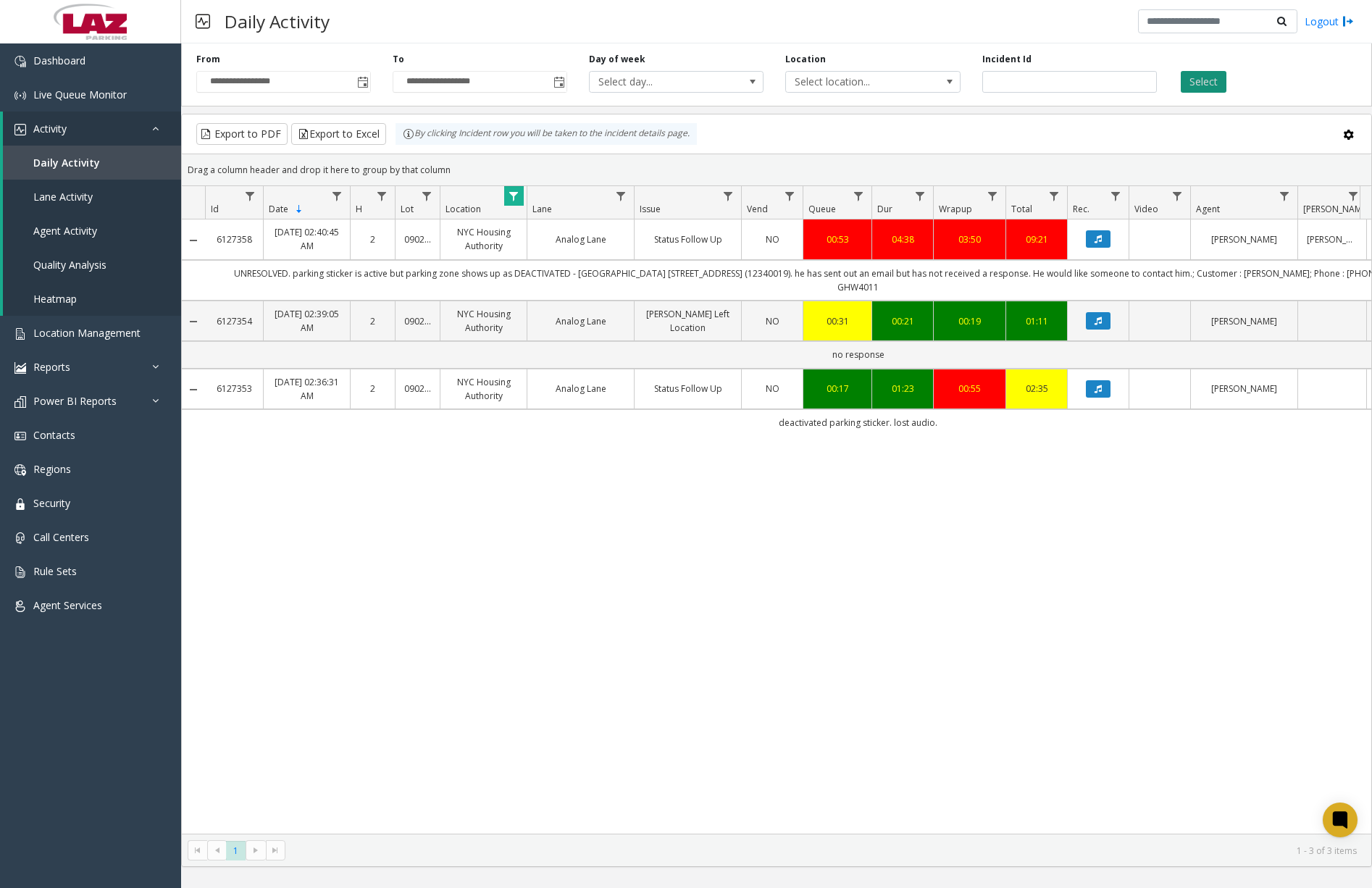
click at [1211, 92] on button "Select" at bounding box center [1203, 81] width 45 height 21
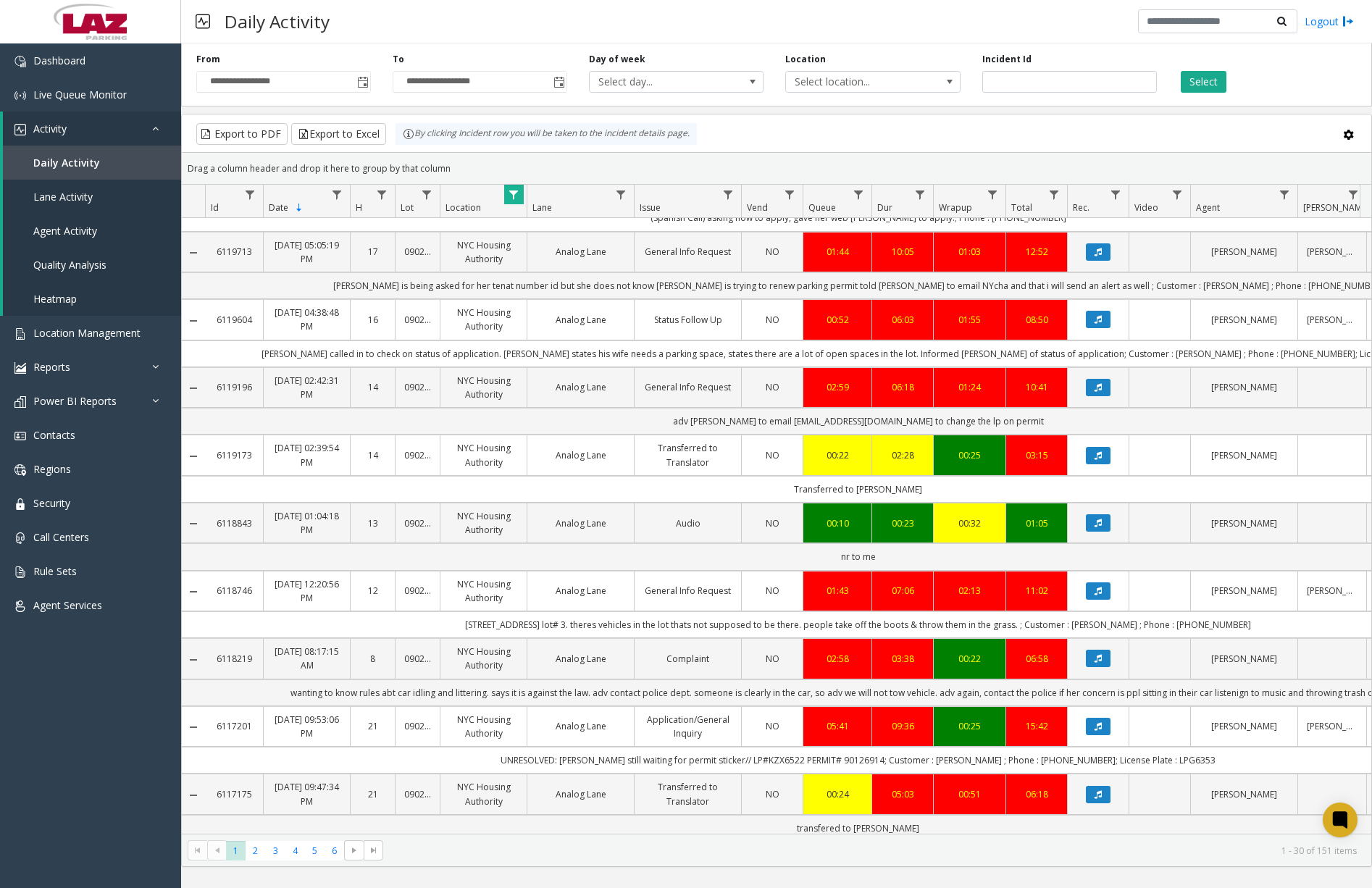
scroll to position [1443, 0]
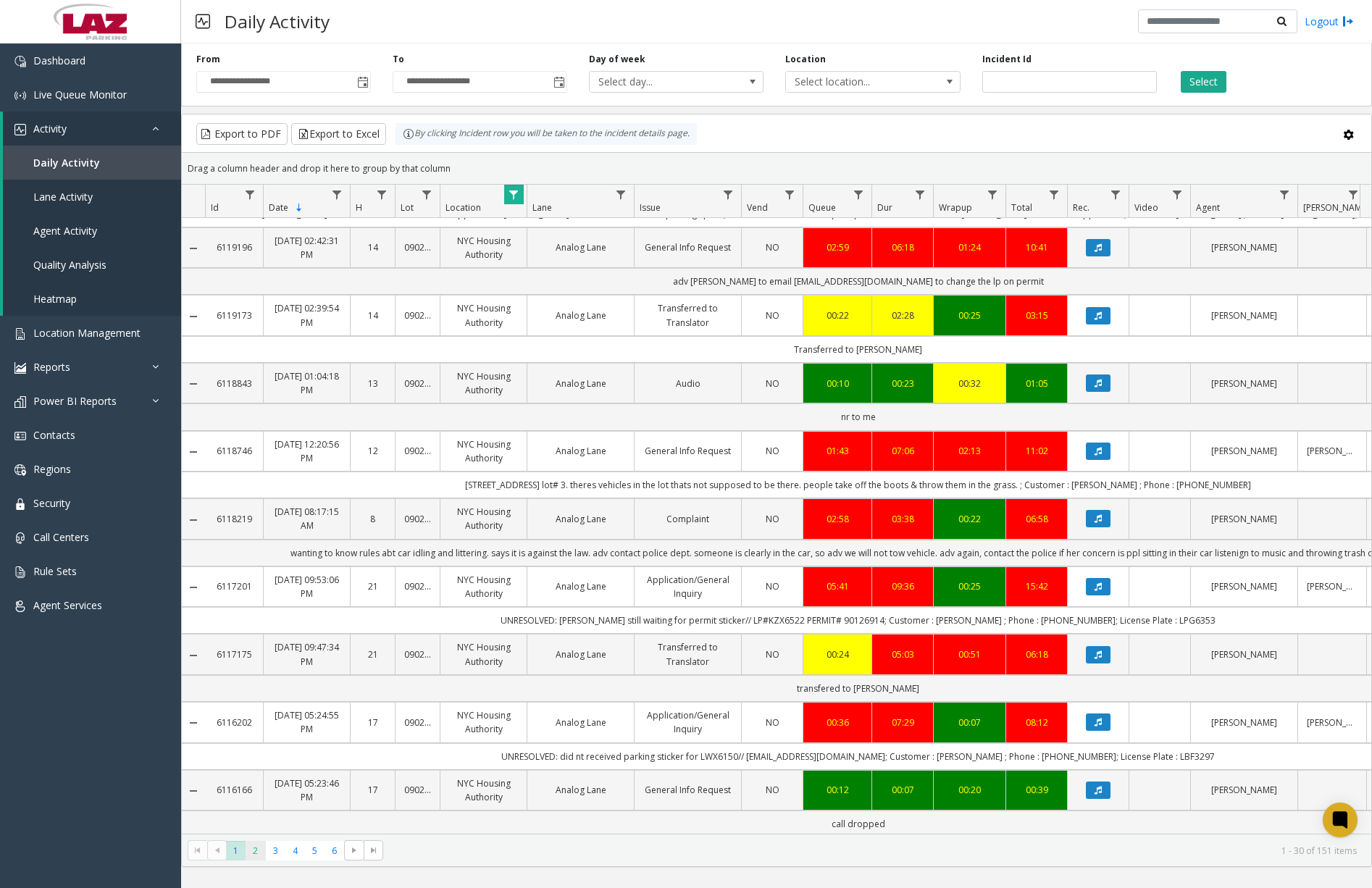
click at [259, 853] on span "2" at bounding box center [255, 851] width 20 height 20
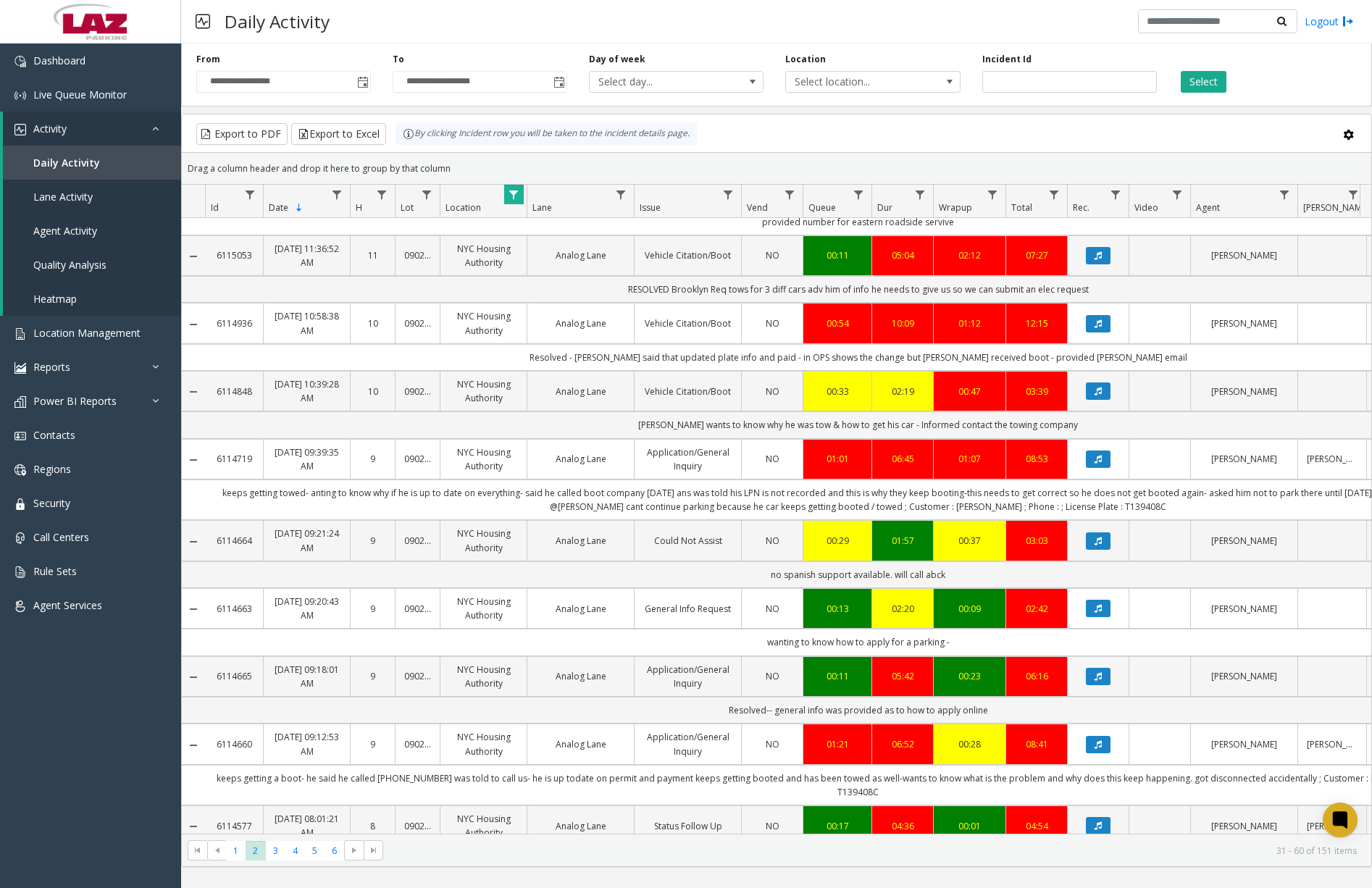
scroll to position [1484, 0]
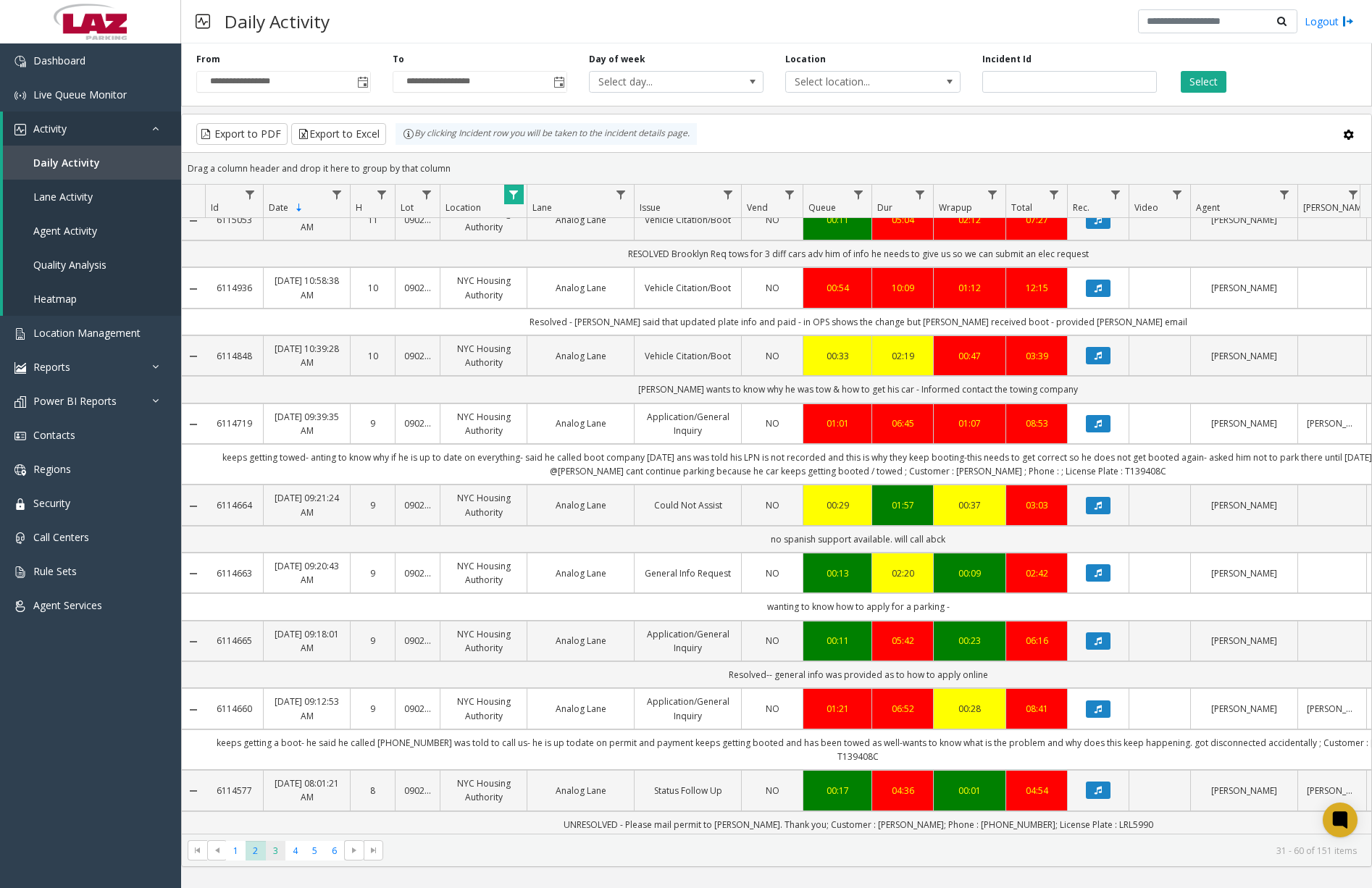
click at [273, 851] on span "3" at bounding box center [275, 851] width 20 height 20
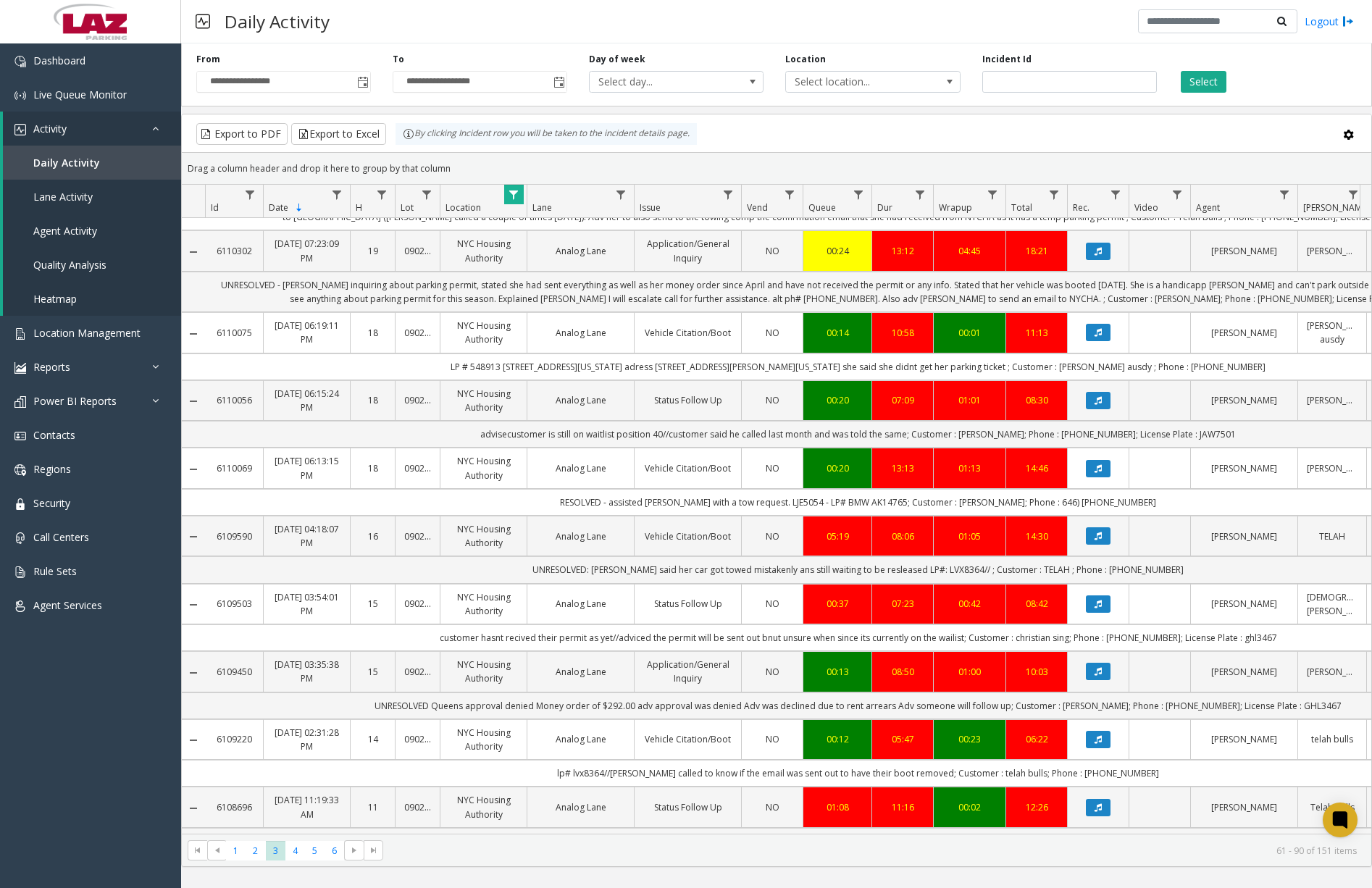
scroll to position [1402, 0]
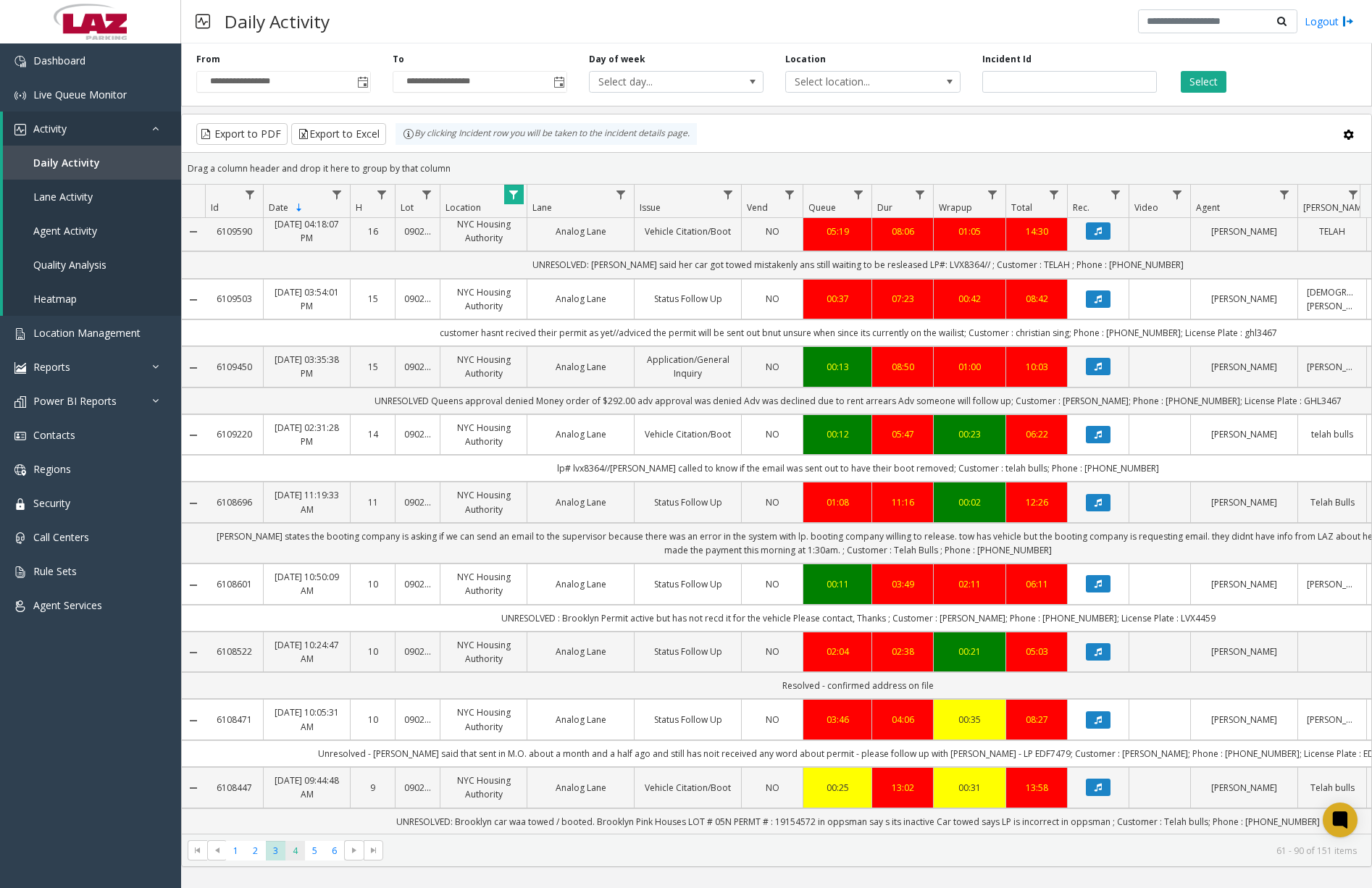
click at [294, 855] on span "4" at bounding box center [295, 851] width 20 height 20
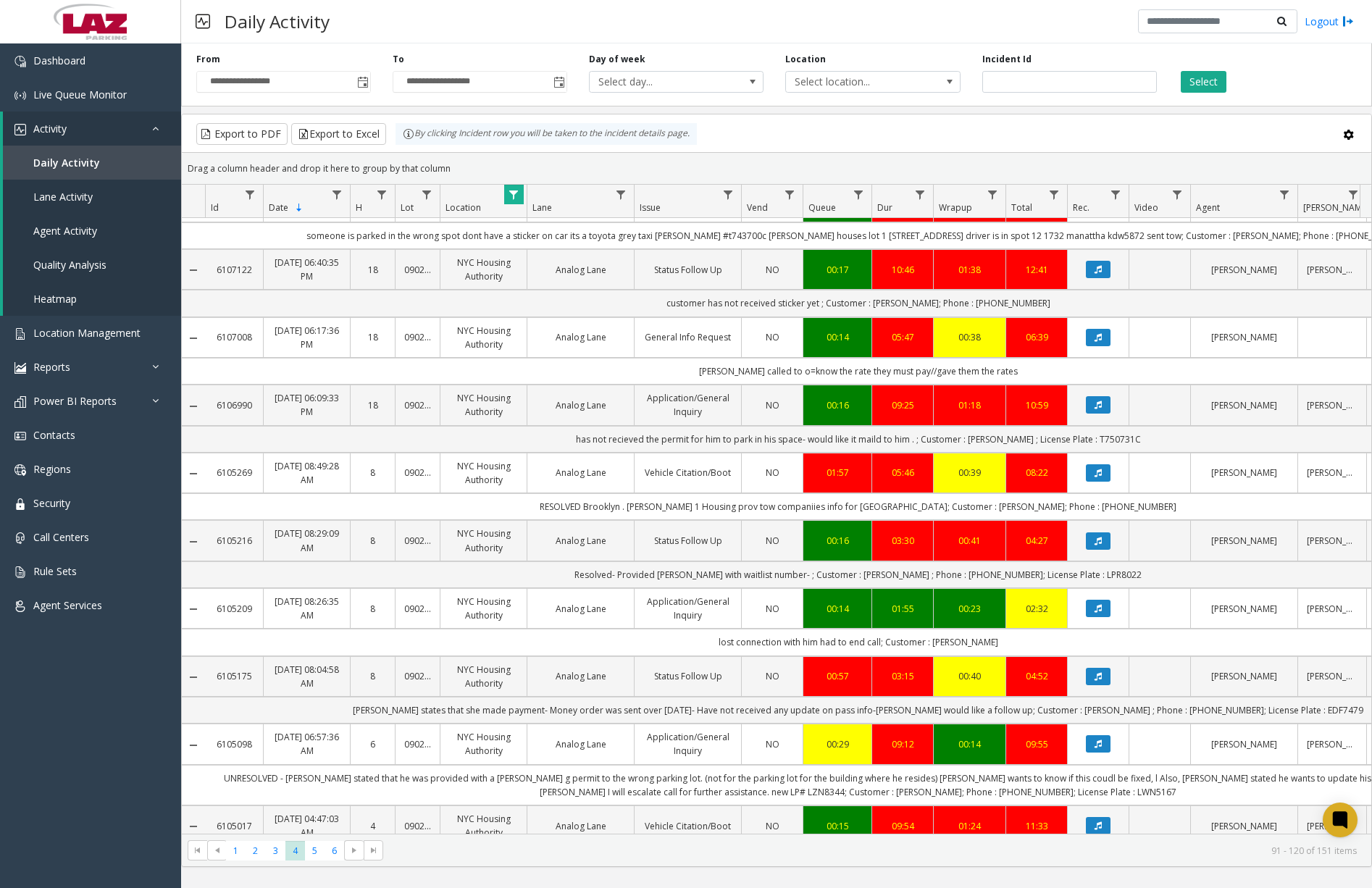
scroll to position [1457, 0]
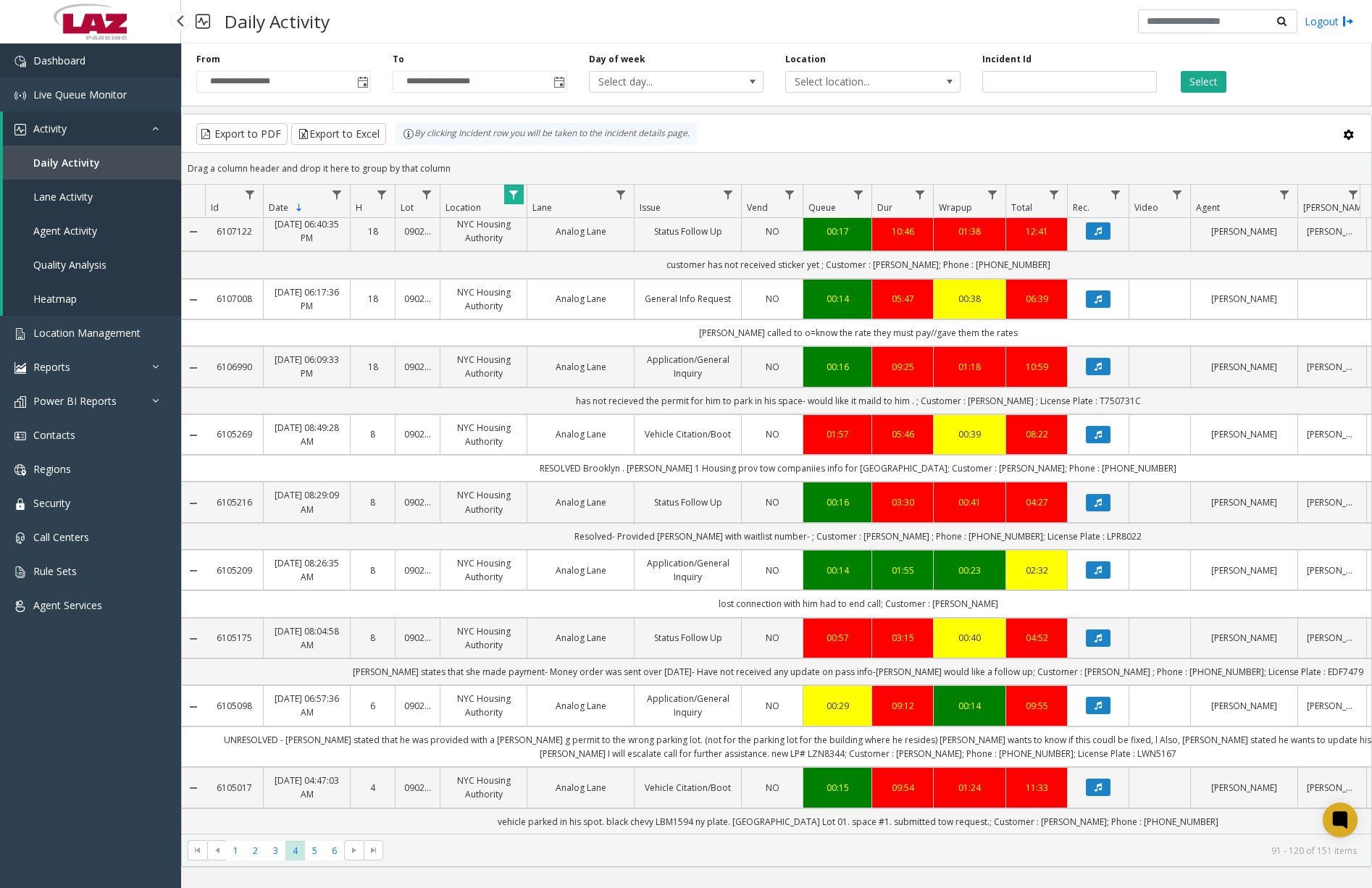
click at [127, 76] on link "Dashboard" at bounding box center [91, 60] width 181 height 34
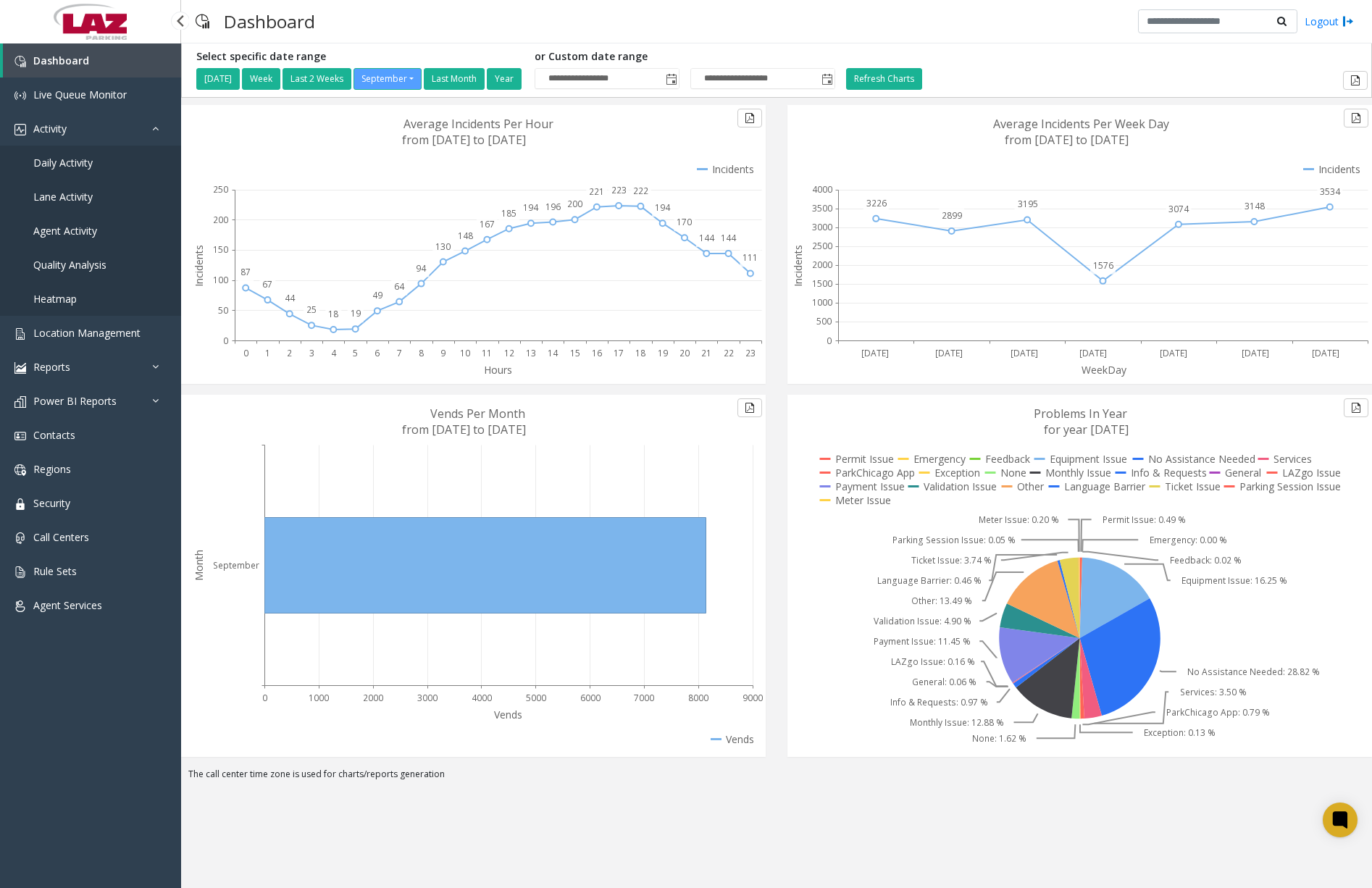
click at [74, 173] on link "Daily Activity" at bounding box center [91, 162] width 181 height 34
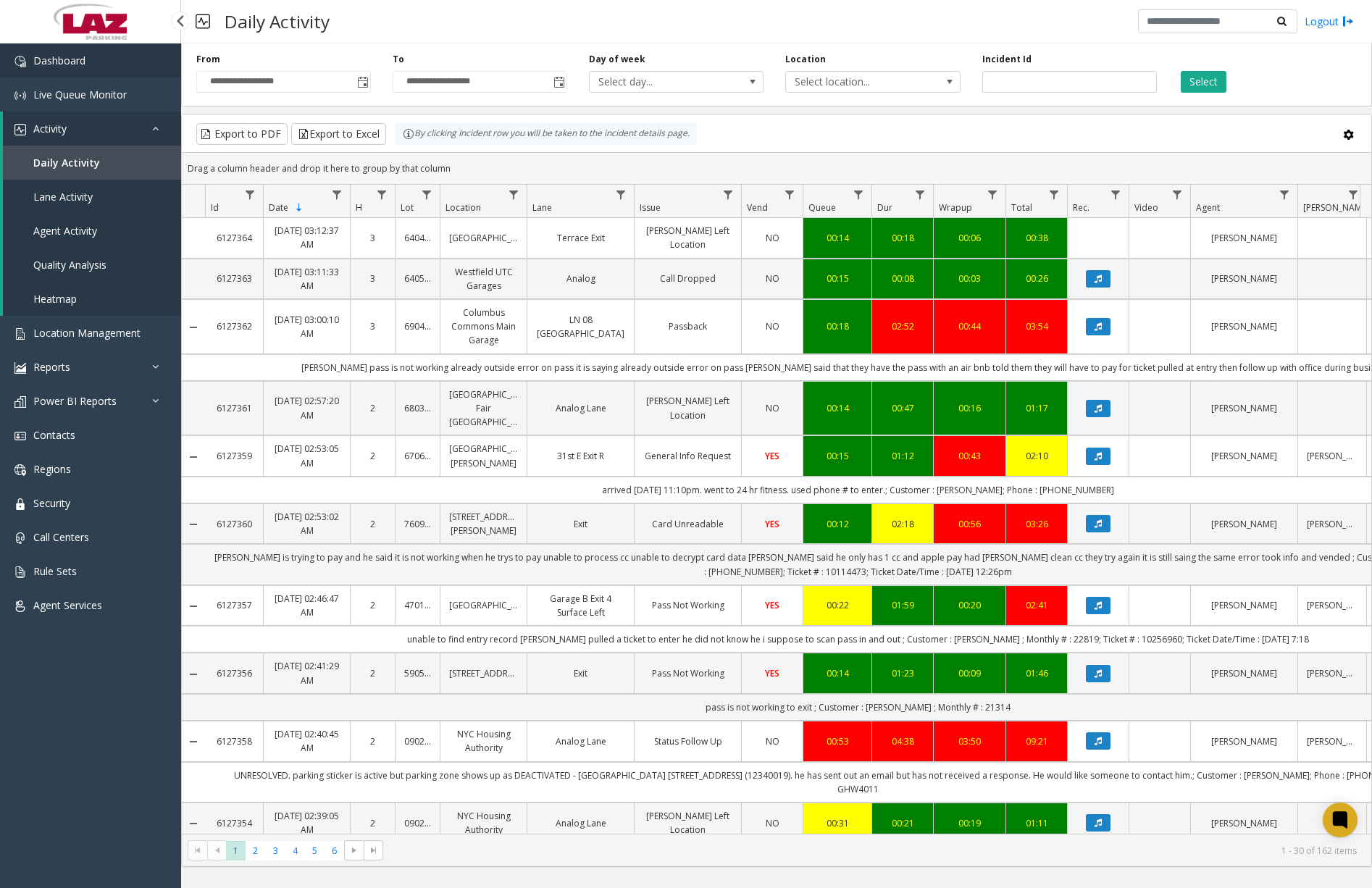
click at [64, 59] on span "Dashboard" at bounding box center [60, 60] width 53 height 14
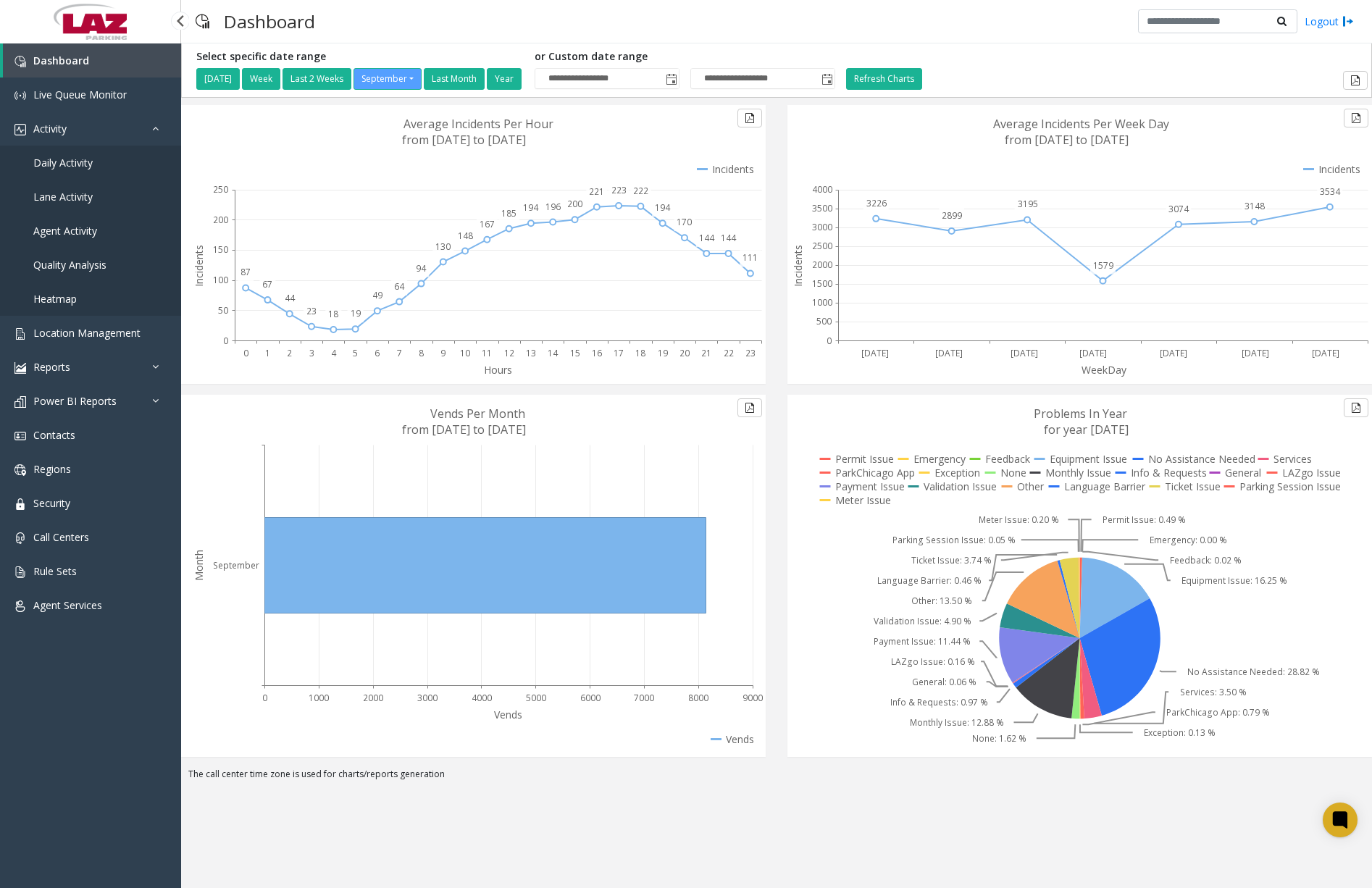
click at [76, 169] on span "Daily Activity" at bounding box center [63, 162] width 60 height 14
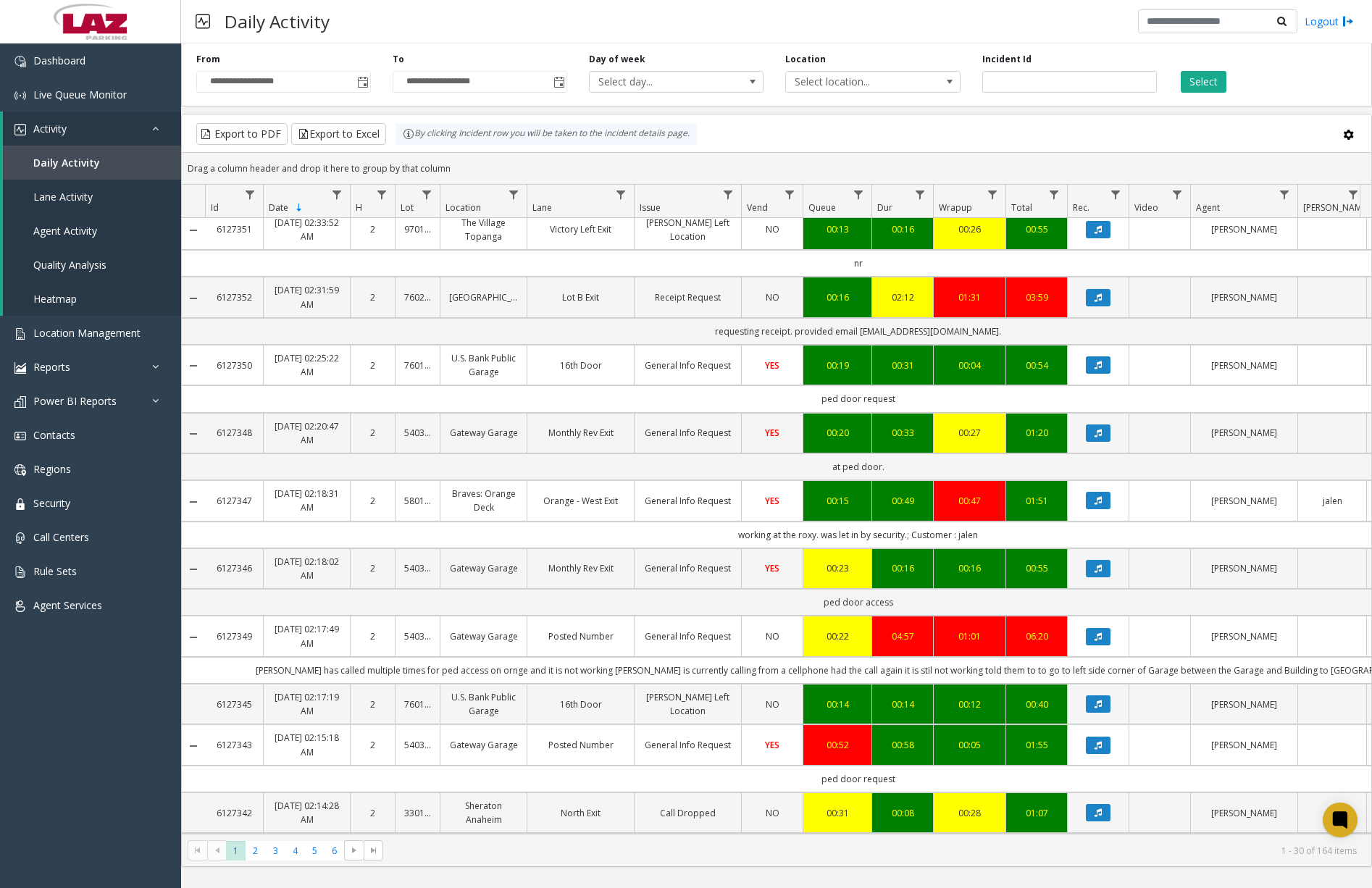
scroll to position [1086, 0]
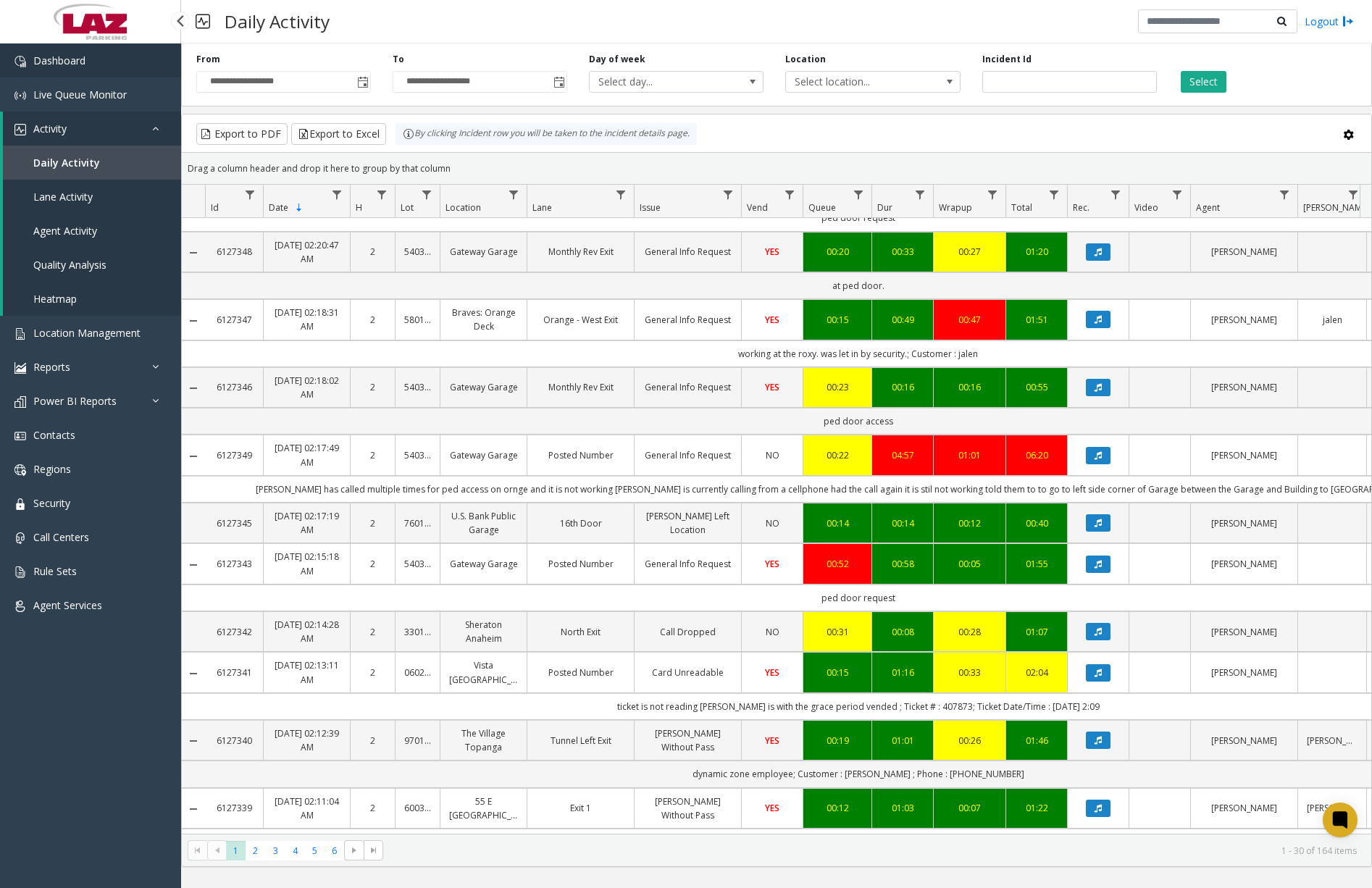
click at [88, 64] on link "Dashboard" at bounding box center [91, 60] width 181 height 34
